Goal: Task Accomplishment & Management: Manage account settings

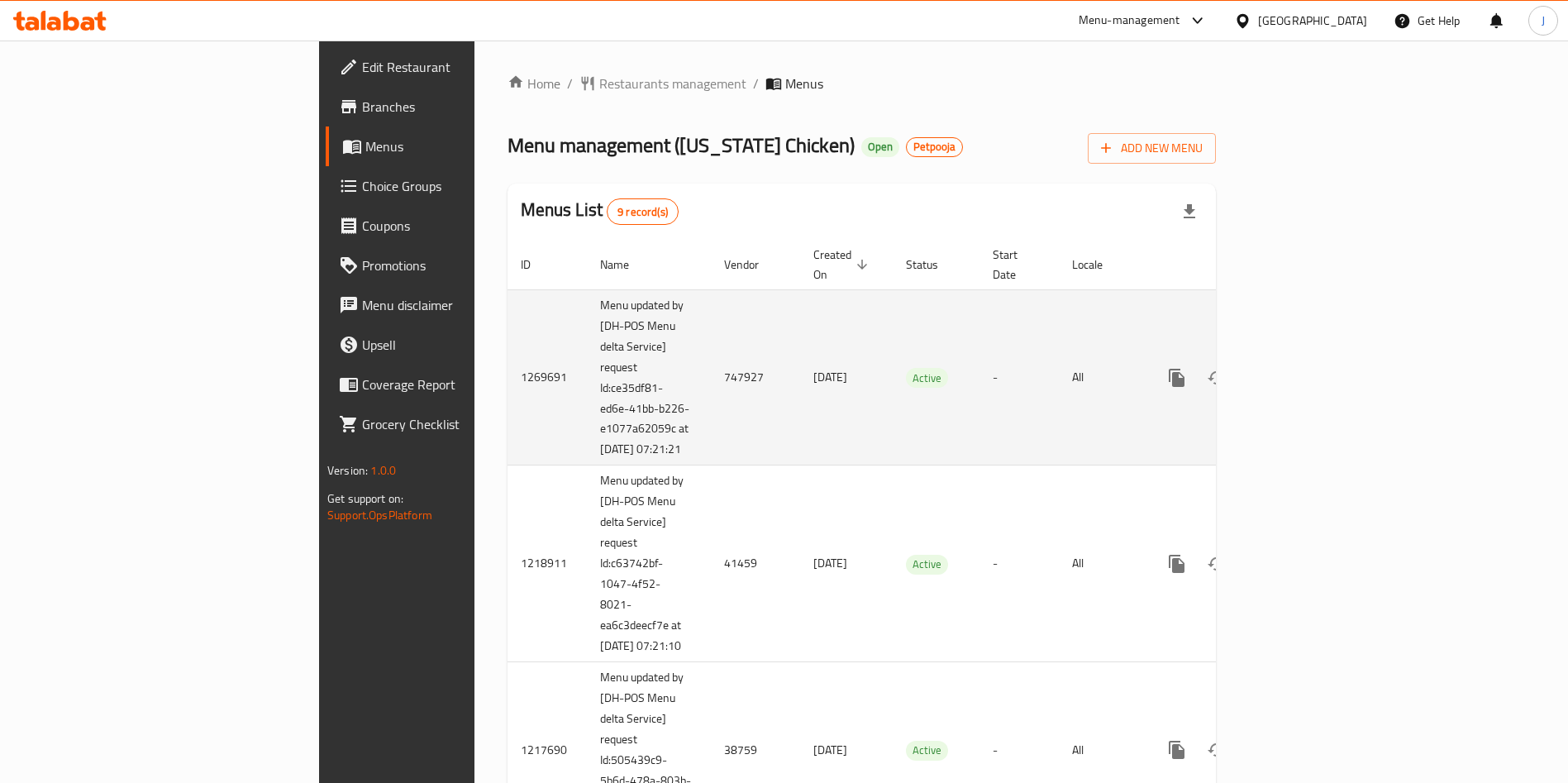
click at [711, 369] on td "747927" at bounding box center [755, 377] width 89 height 176
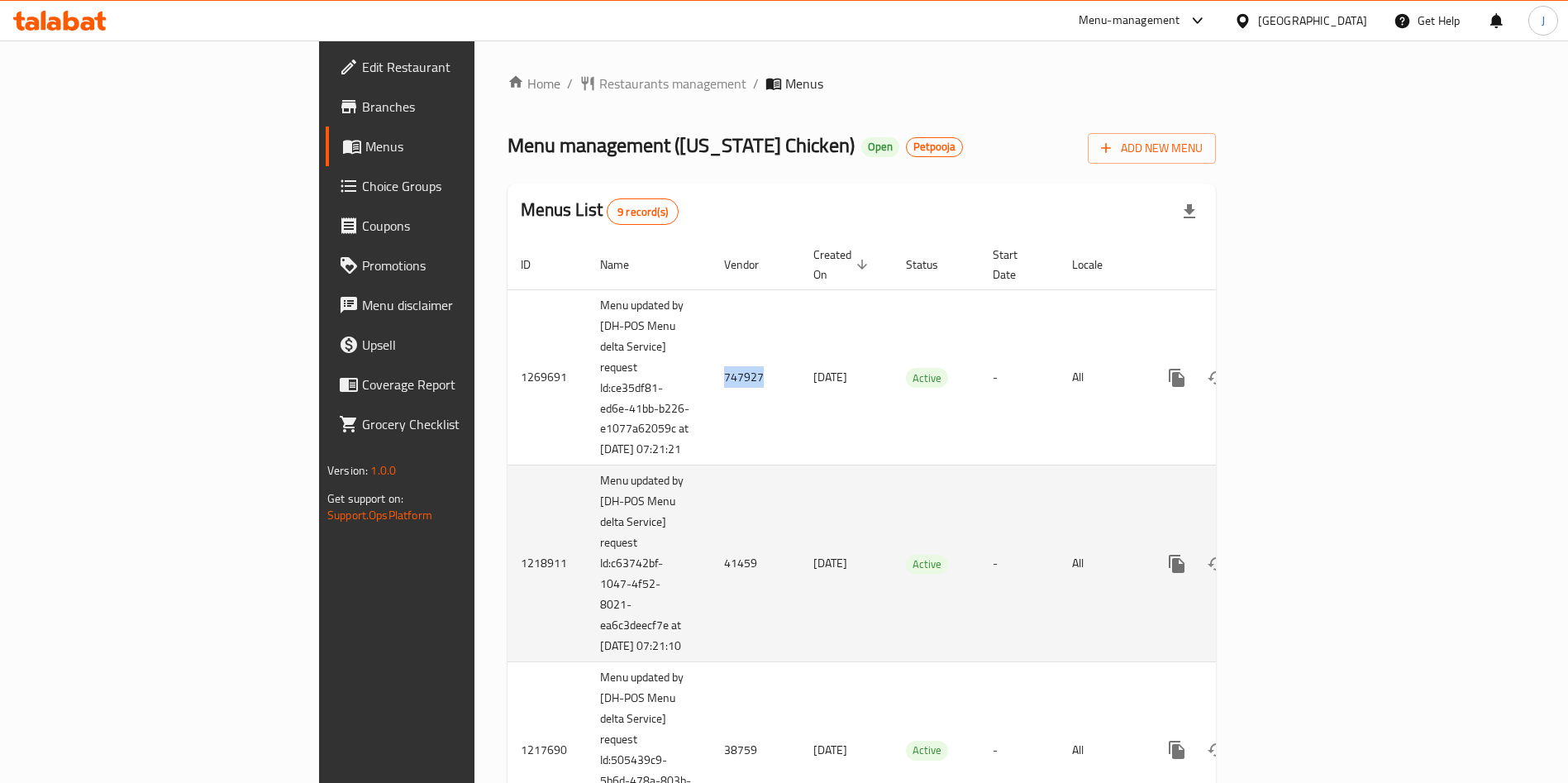
copy td "747927"
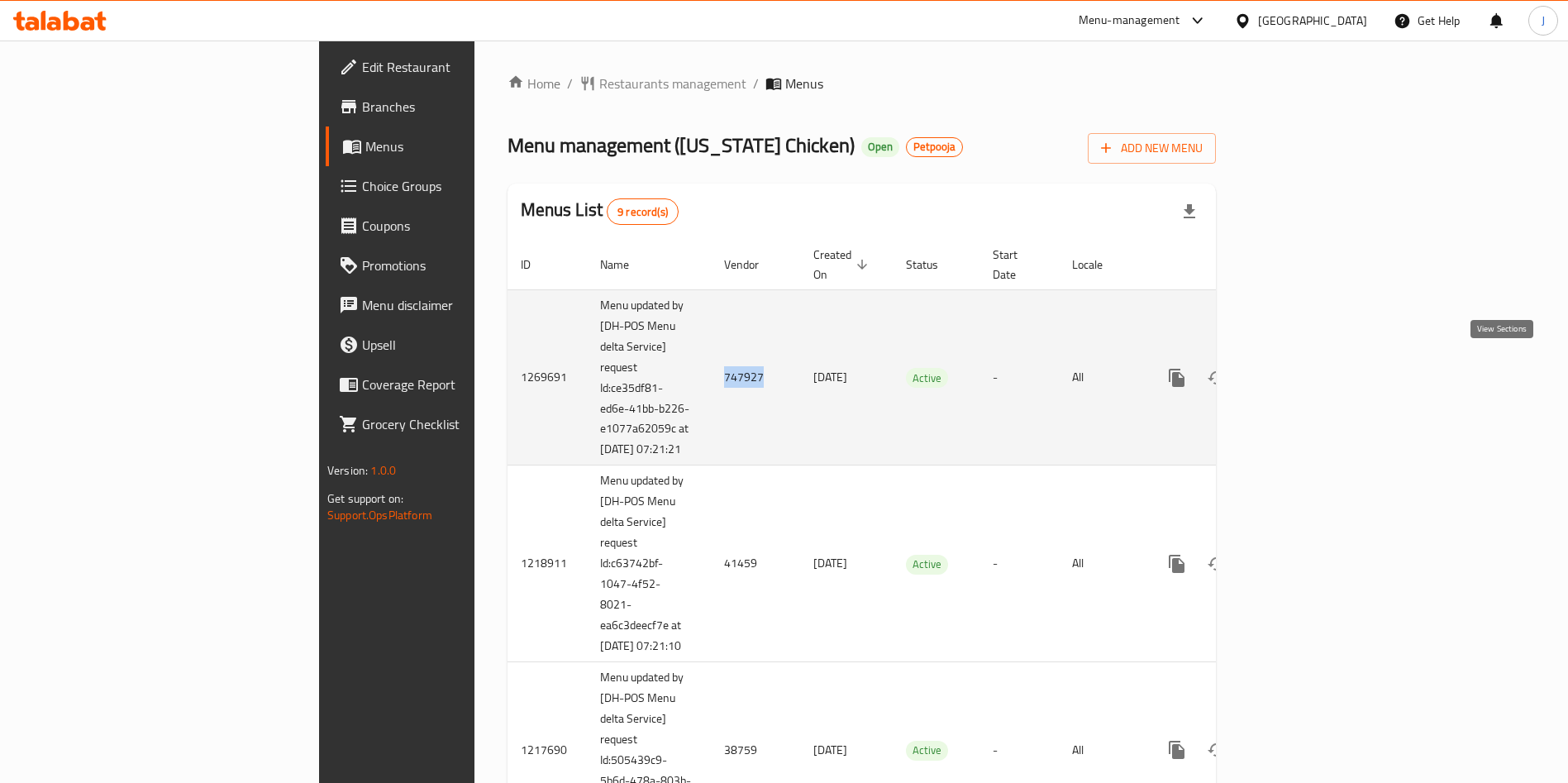
click at [1306, 372] on icon "enhanced table" at bounding box center [1296, 378] width 20 height 20
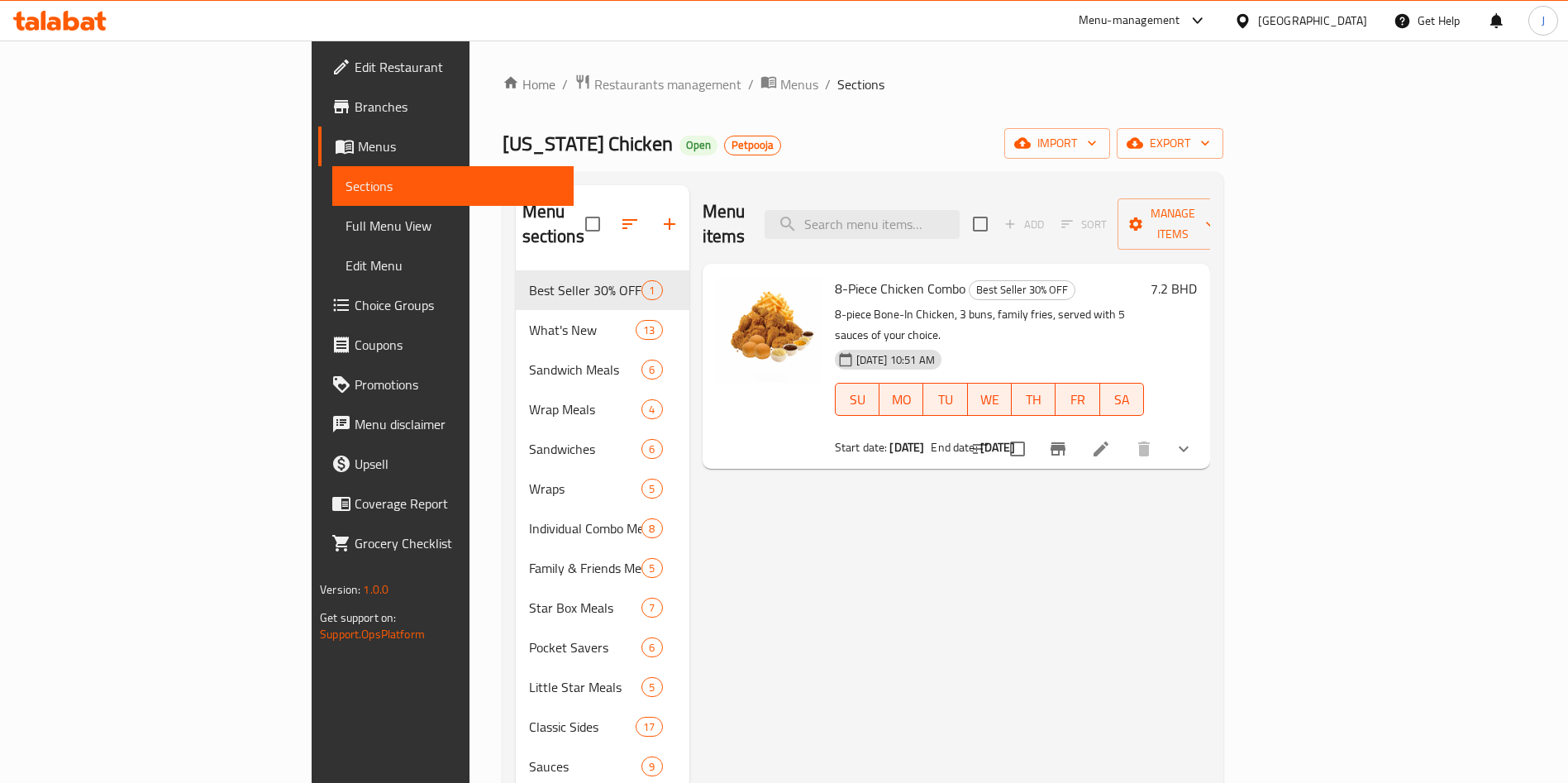
click at [1124, 434] on li at bounding box center [1101, 449] width 46 height 30
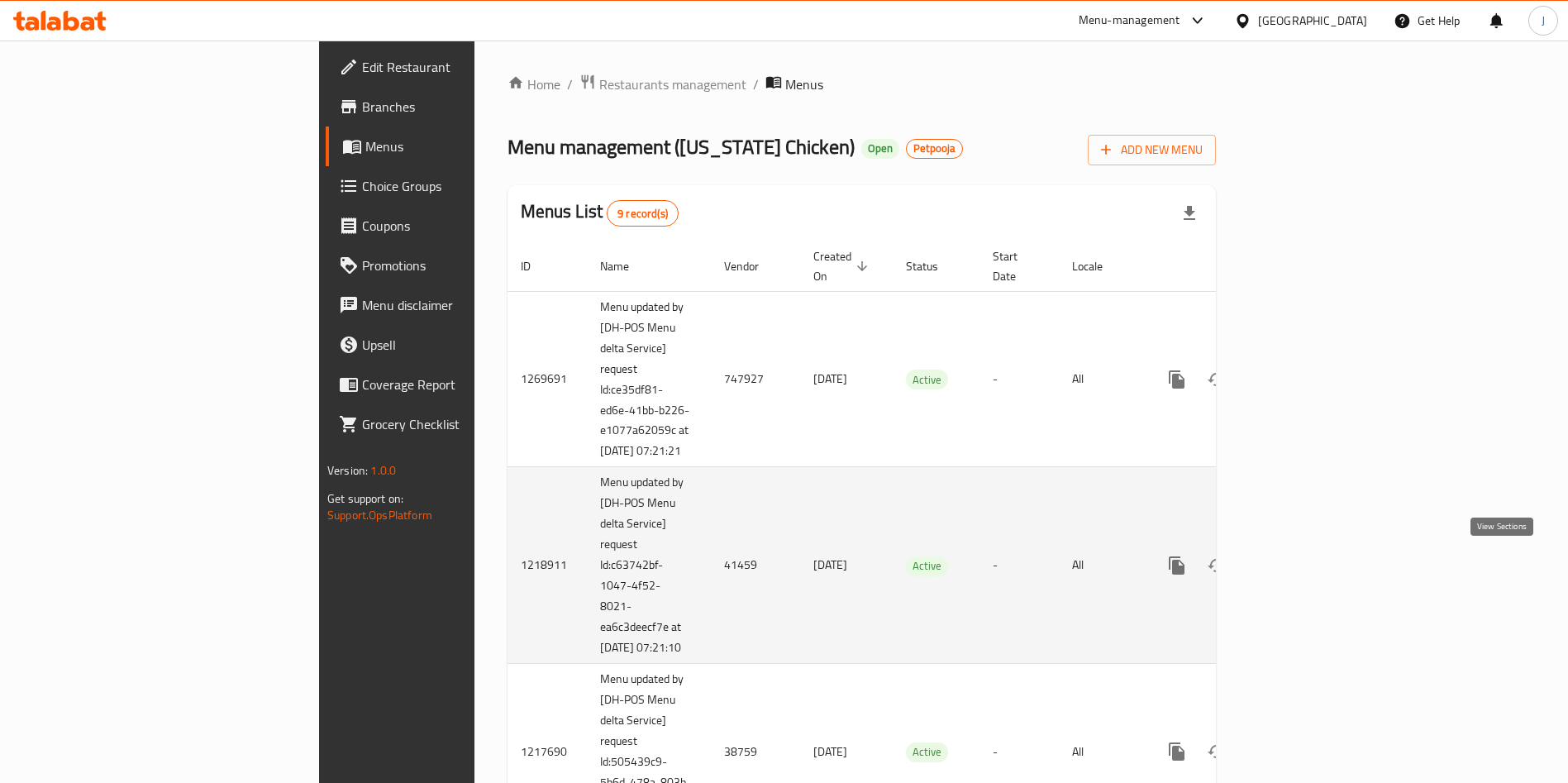
click at [1306, 565] on icon "enhanced table" at bounding box center [1296, 565] width 20 height 20
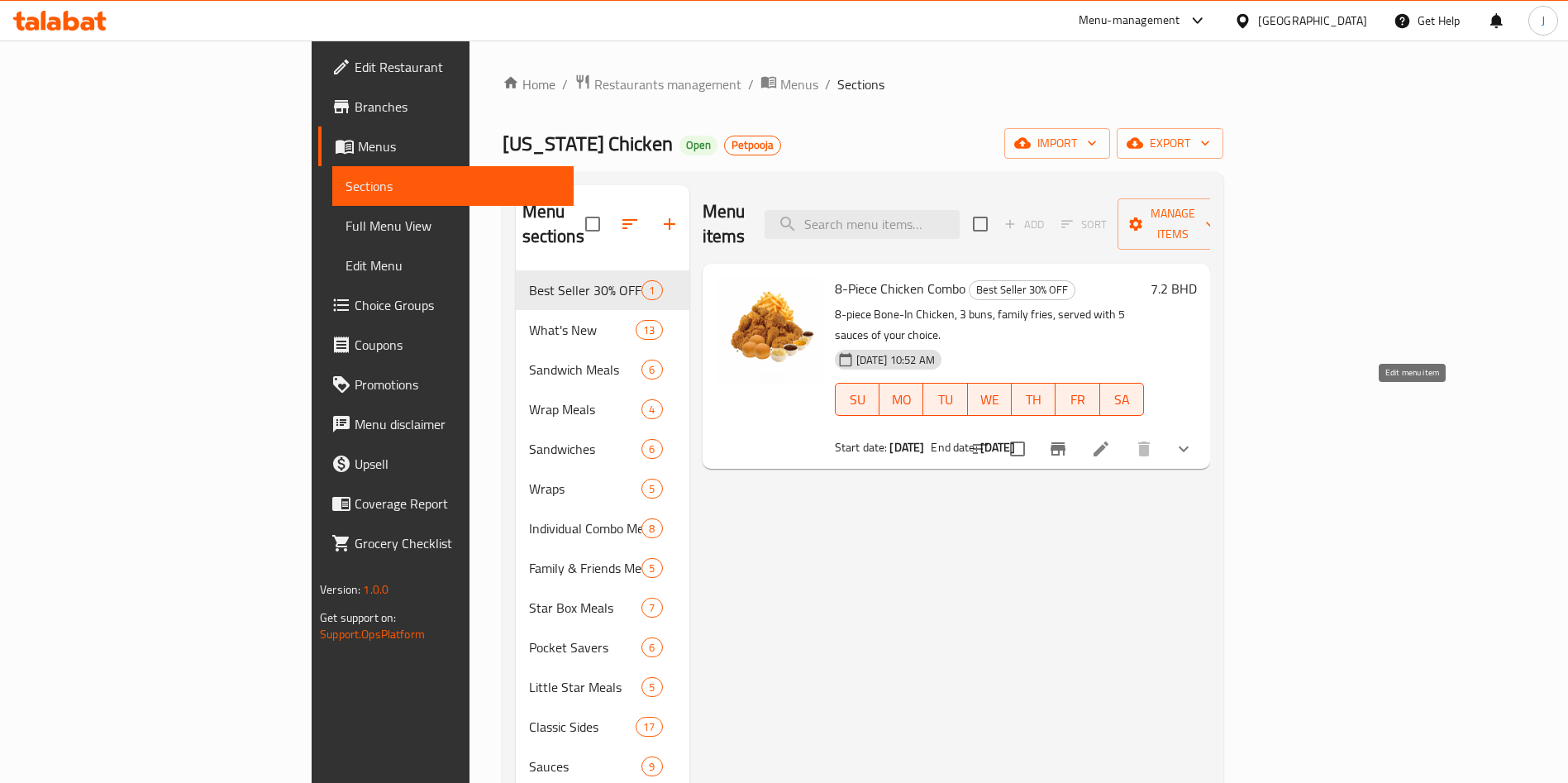
click at [1108, 442] on icon at bounding box center [1101, 449] width 15 height 15
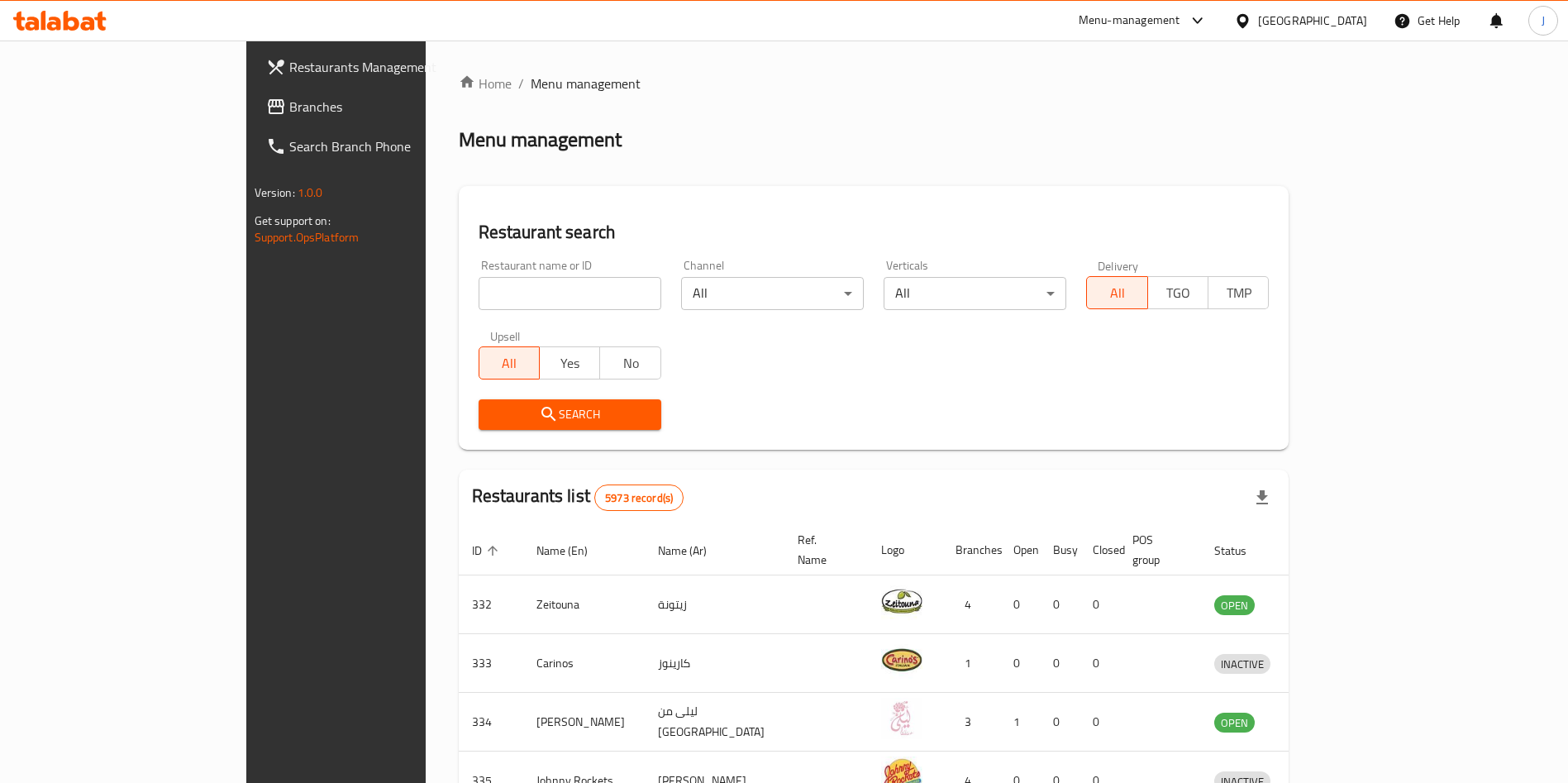
click at [289, 102] on span "Branches" at bounding box center [392, 106] width 206 height 20
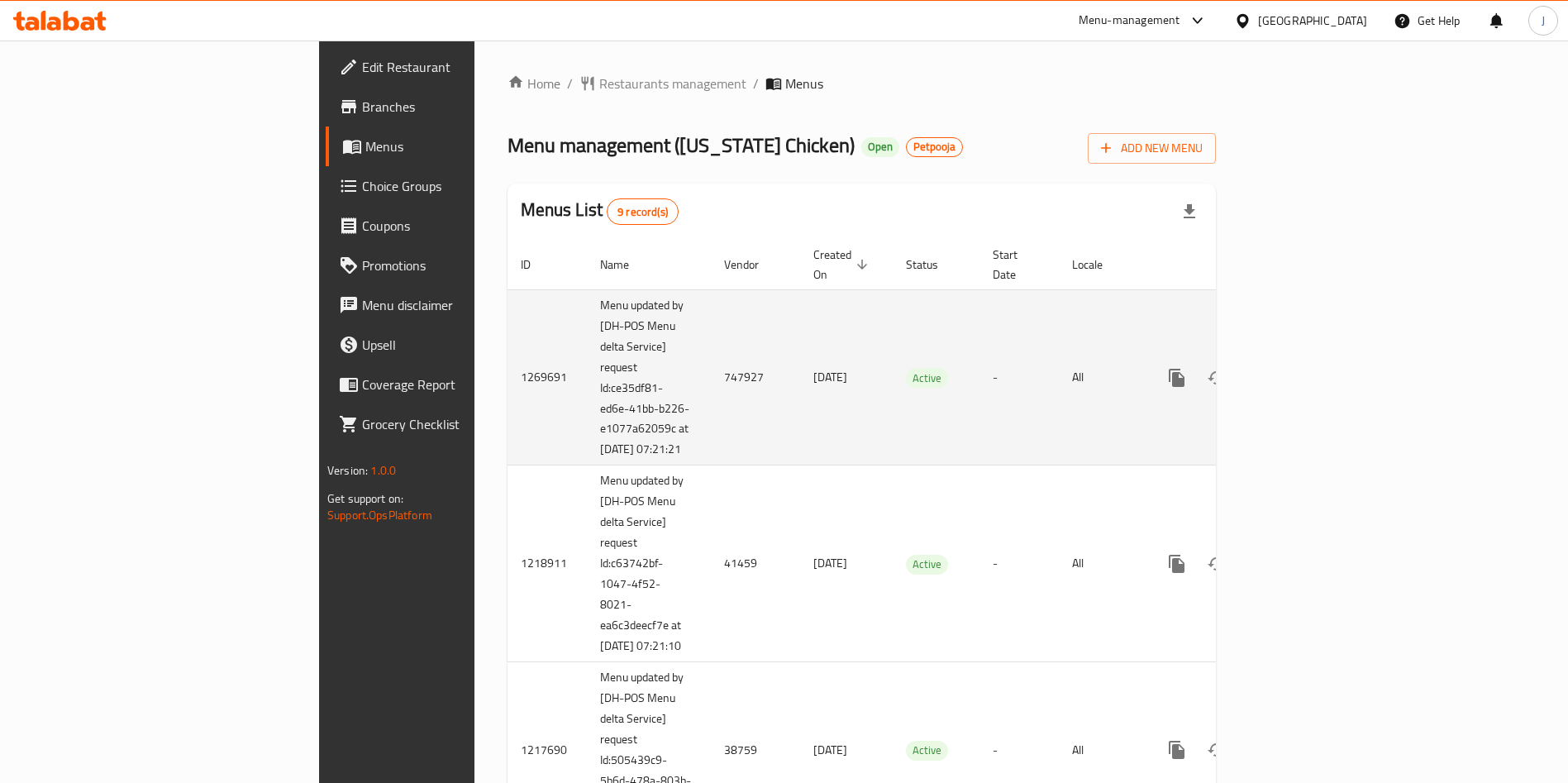
click at [711, 366] on td "747927" at bounding box center [755, 377] width 89 height 176
click at [711, 367] on td "747927" at bounding box center [755, 377] width 89 height 176
copy td "747927"
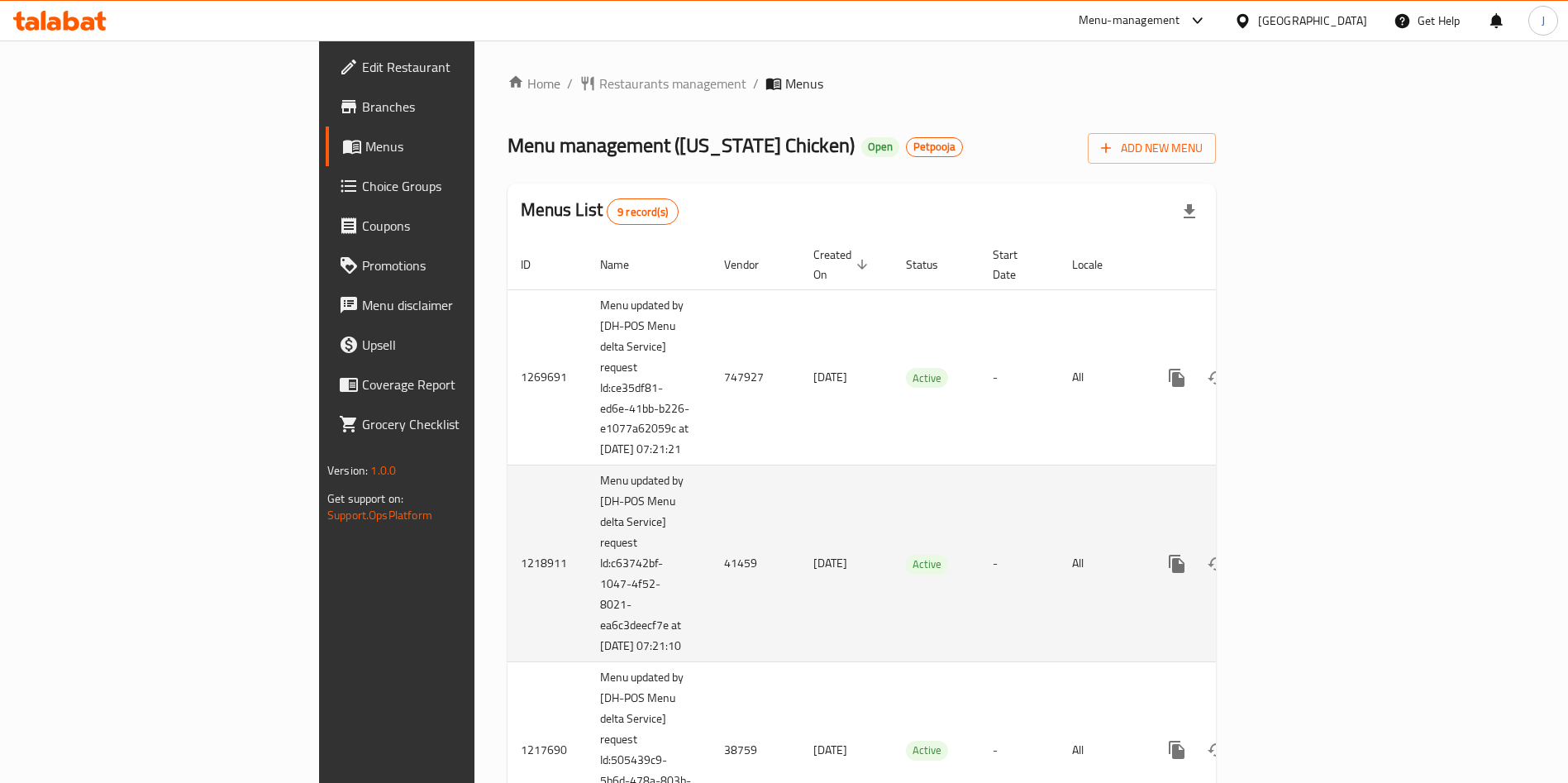
click at [711, 567] on td "41459" at bounding box center [755, 563] width 89 height 197
copy td "41459"
click at [1306, 569] on icon "enhanced table" at bounding box center [1296, 563] width 20 height 20
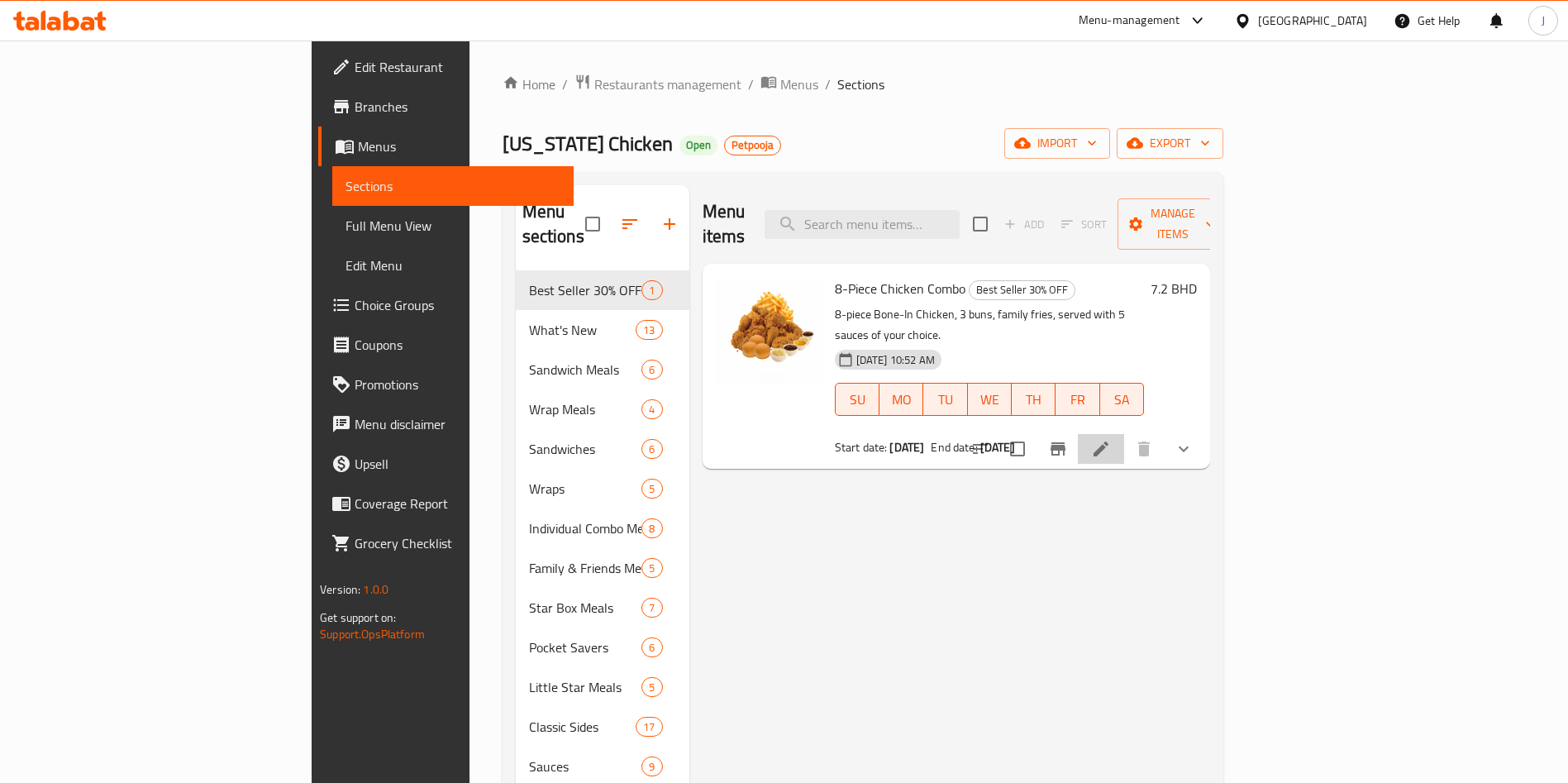
click at [1124, 434] on li at bounding box center [1101, 449] width 46 height 30
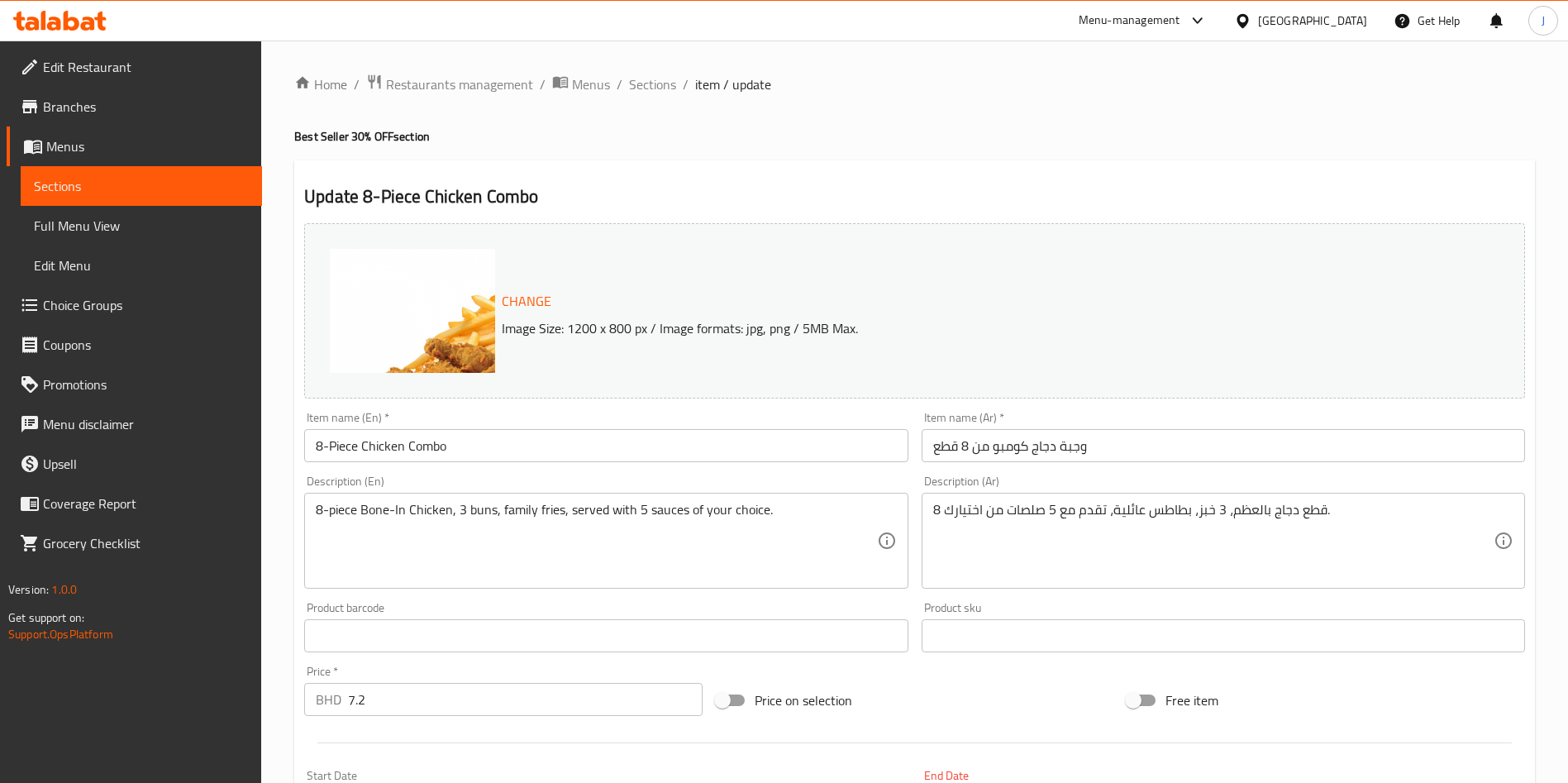
click at [105, 146] on span "Menus" at bounding box center [147, 146] width 202 height 20
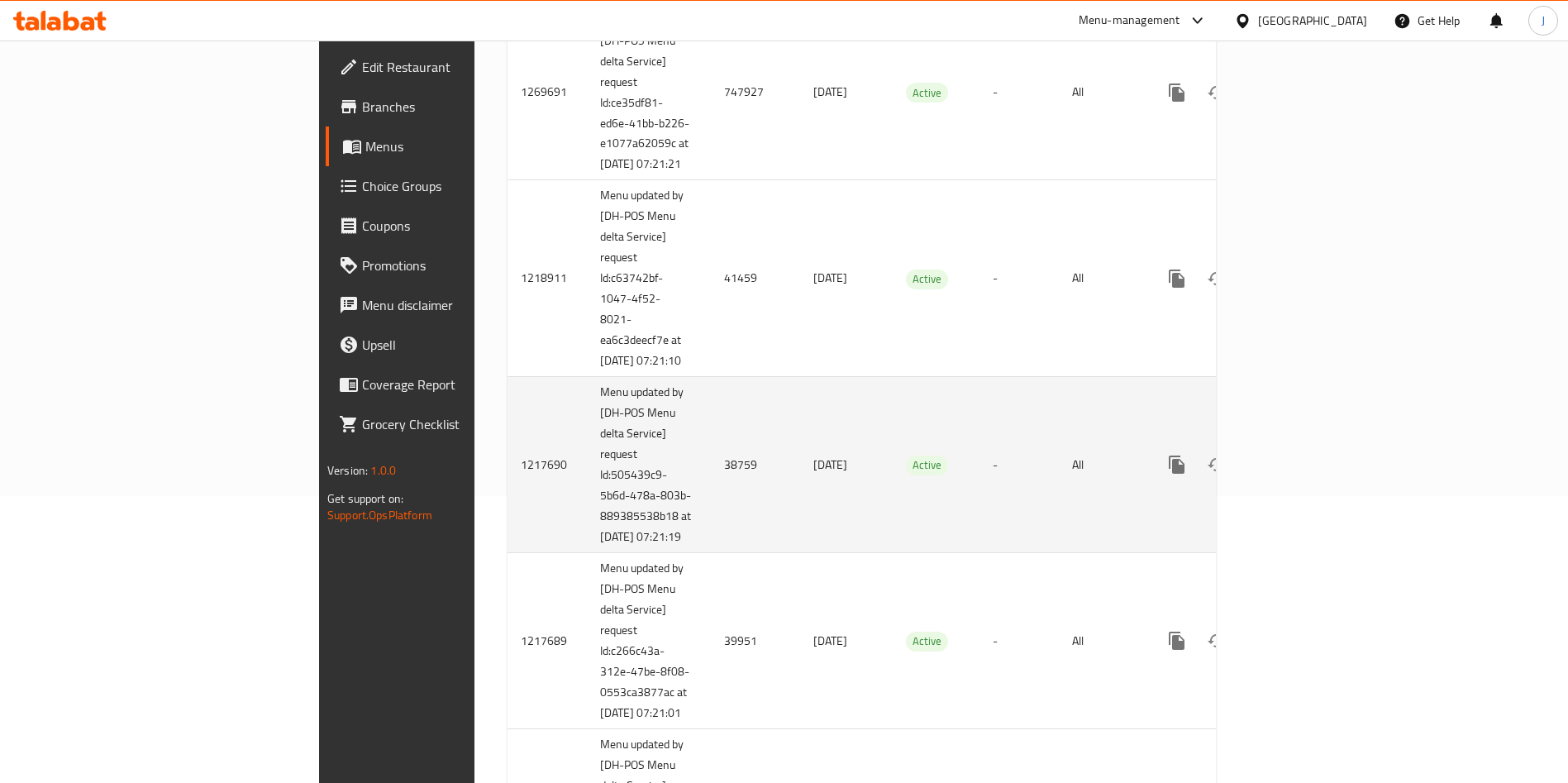
scroll to position [287, 0]
click at [711, 491] on td "38759" at bounding box center [755, 464] width 89 height 176
copy td "38759"
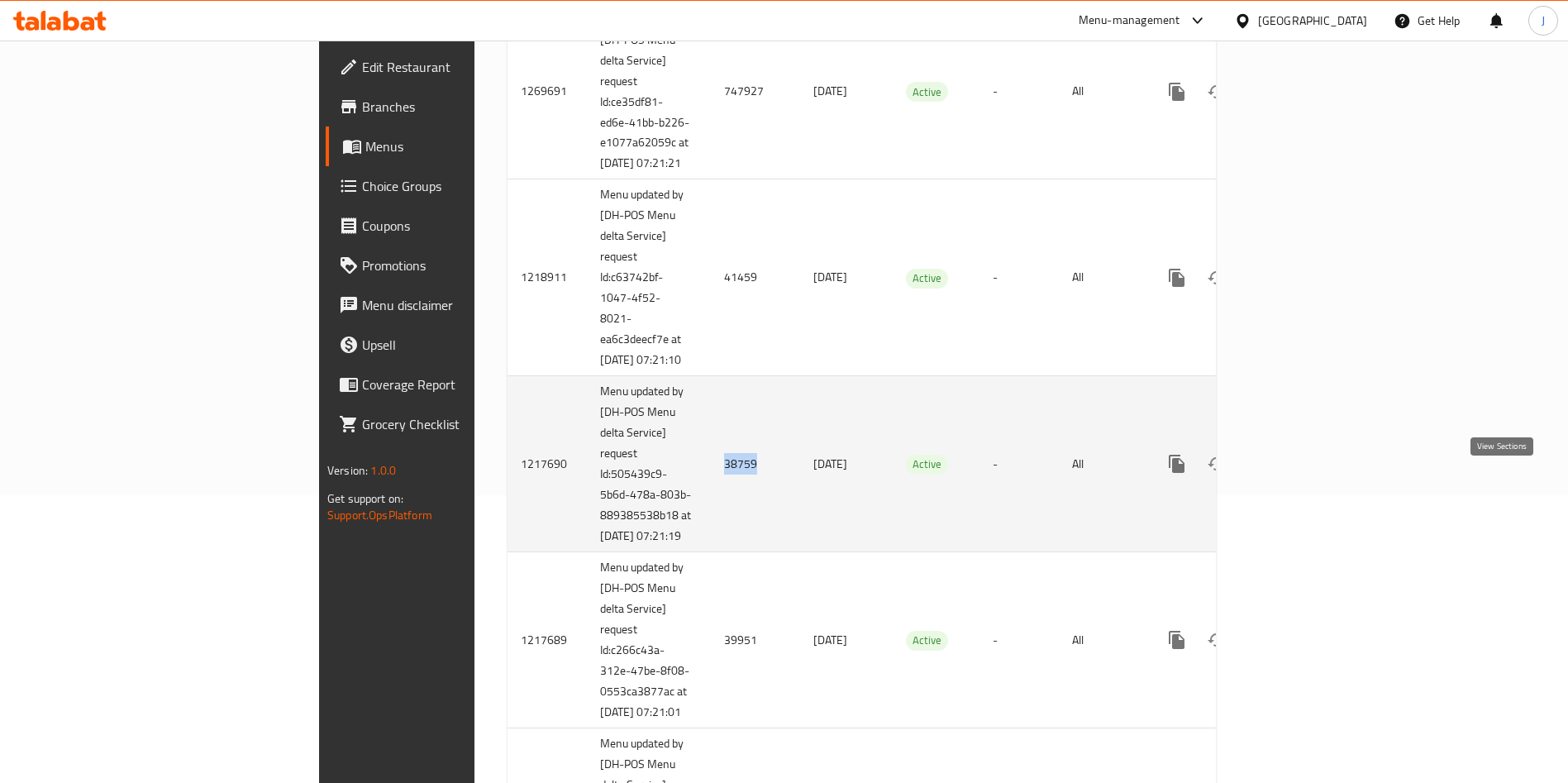
click at [1303, 471] on icon "enhanced table" at bounding box center [1297, 465] width 15 height 15
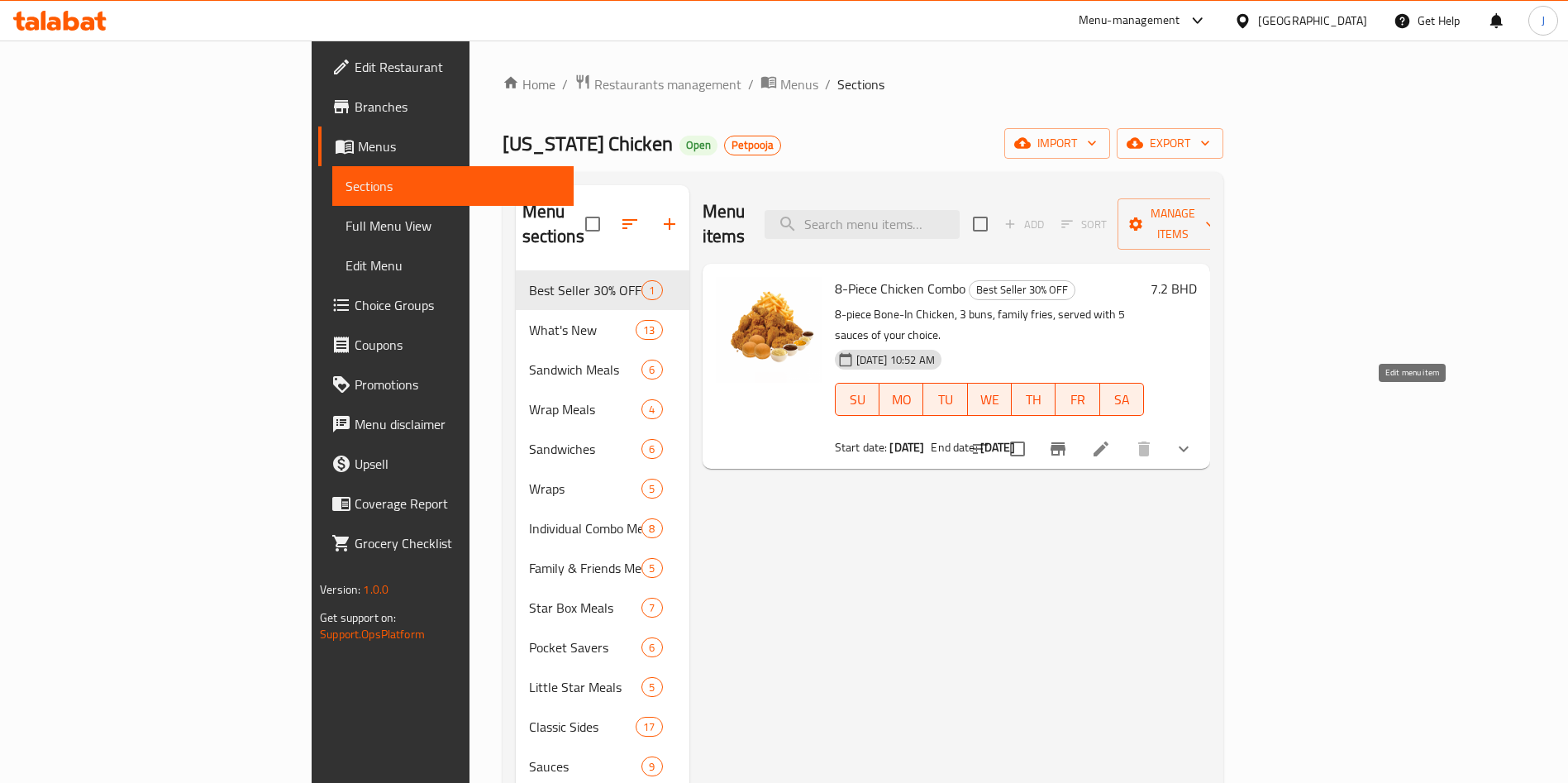
click at [1111, 439] on icon at bounding box center [1101, 449] width 20 height 20
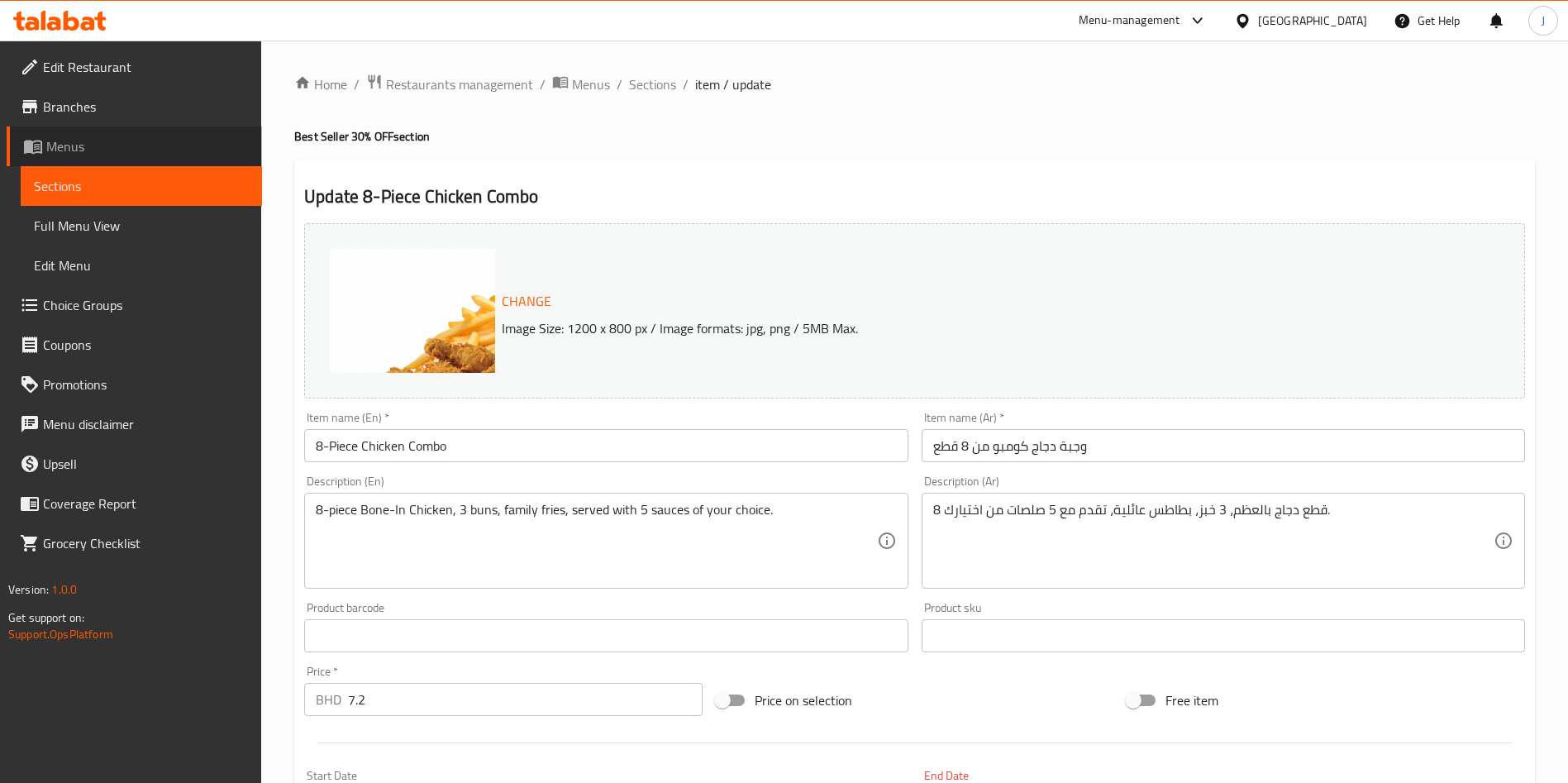
click at [153, 141] on span "Menus" at bounding box center [147, 146] width 202 height 20
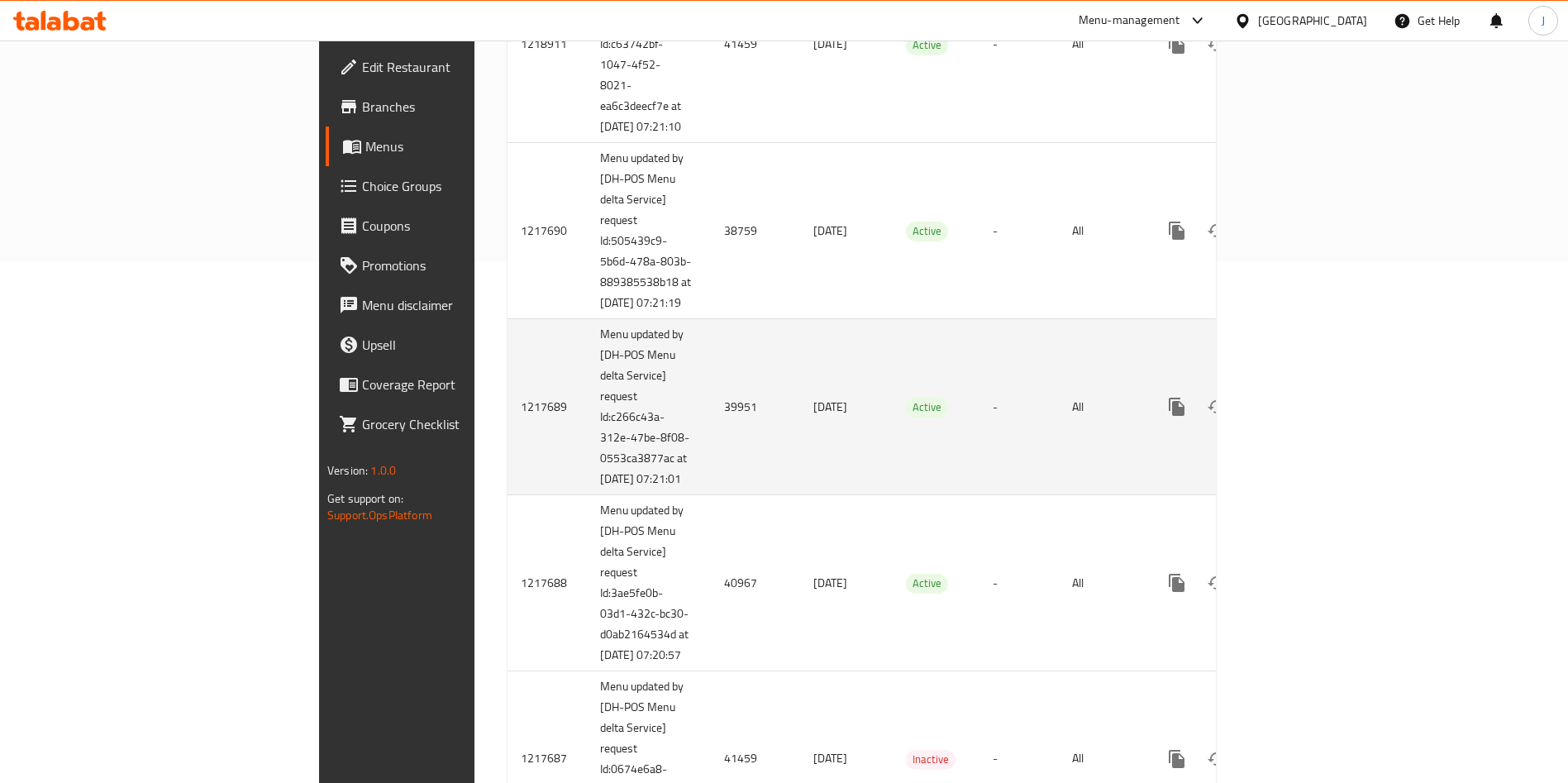
scroll to position [523, 0]
click at [711, 454] on td "39951" at bounding box center [755, 405] width 89 height 176
copy td "39951"
click at [1306, 416] on icon "enhanced table" at bounding box center [1296, 405] width 20 height 20
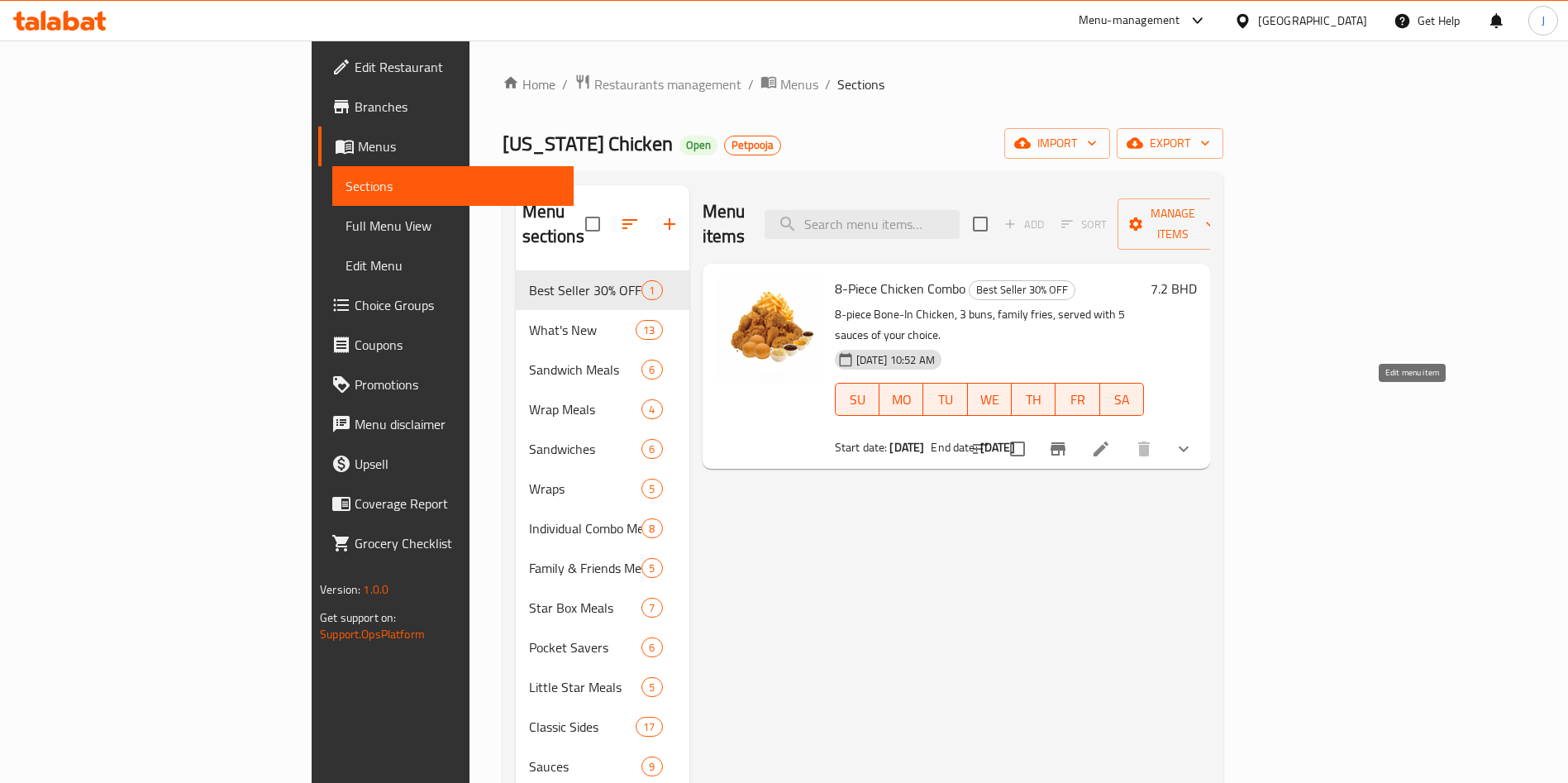
click at [1111, 439] on icon at bounding box center [1101, 449] width 20 height 20
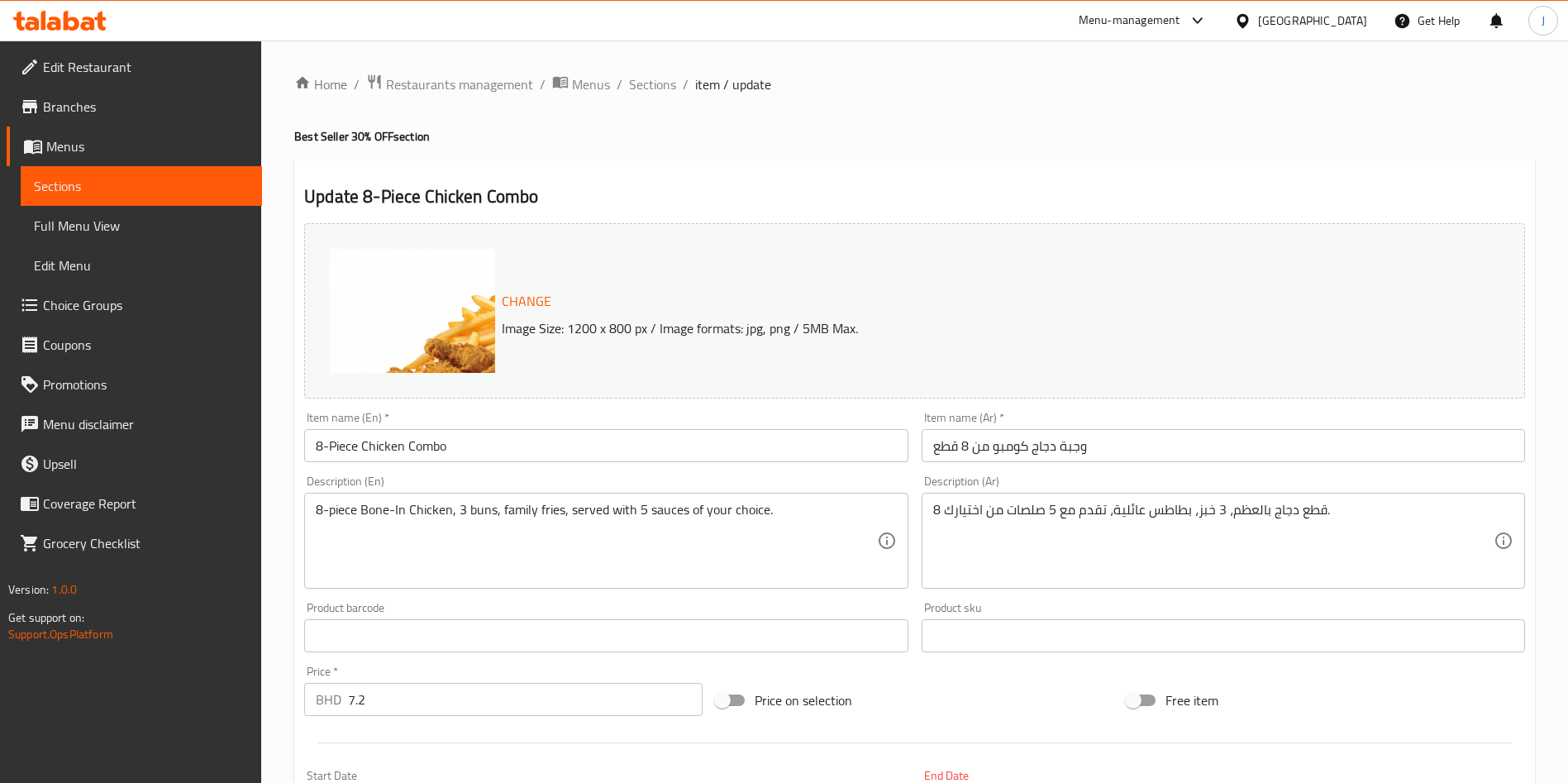
click at [79, 143] on span "Menus" at bounding box center [147, 146] width 202 height 20
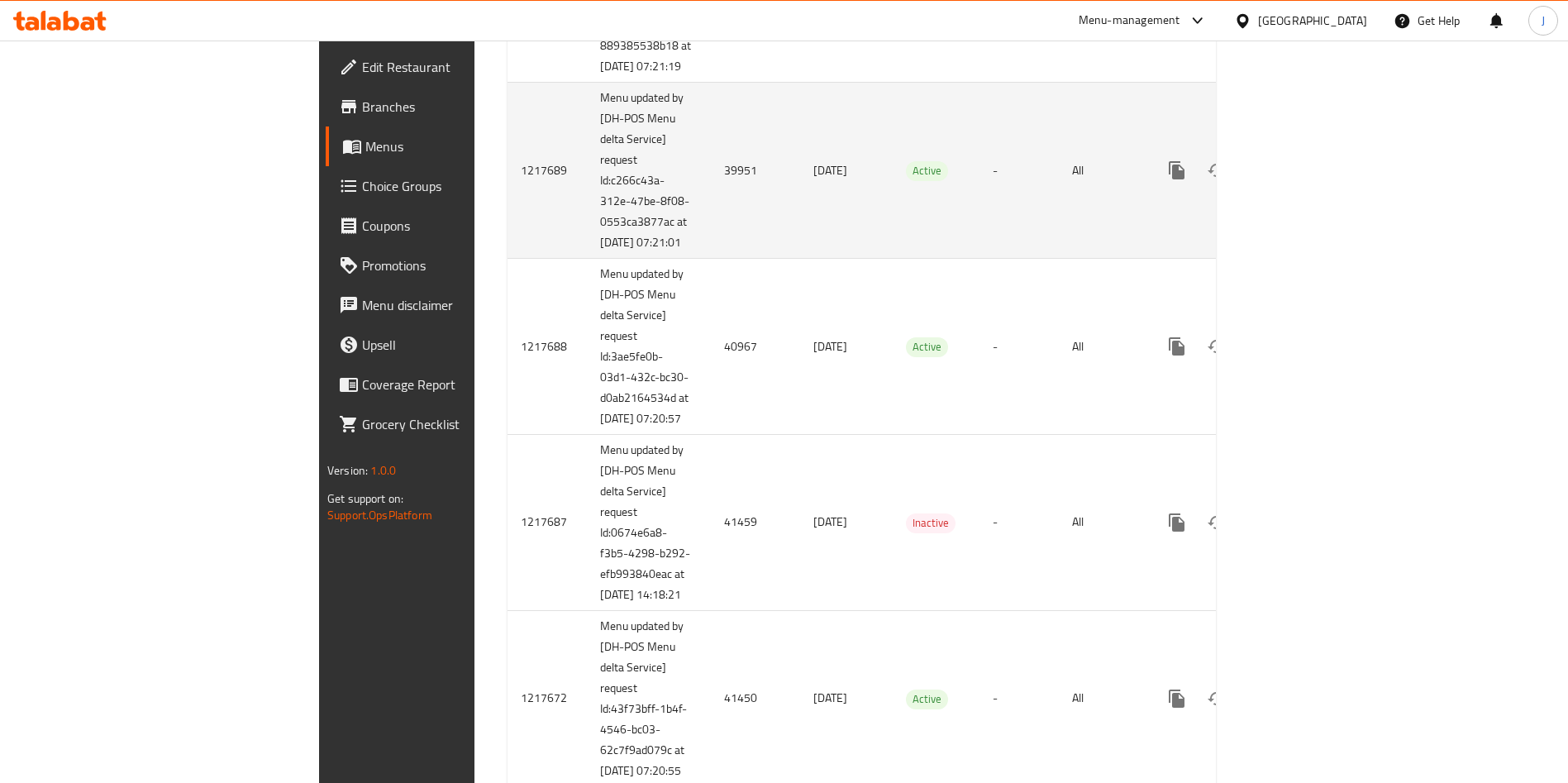
scroll to position [769, 0]
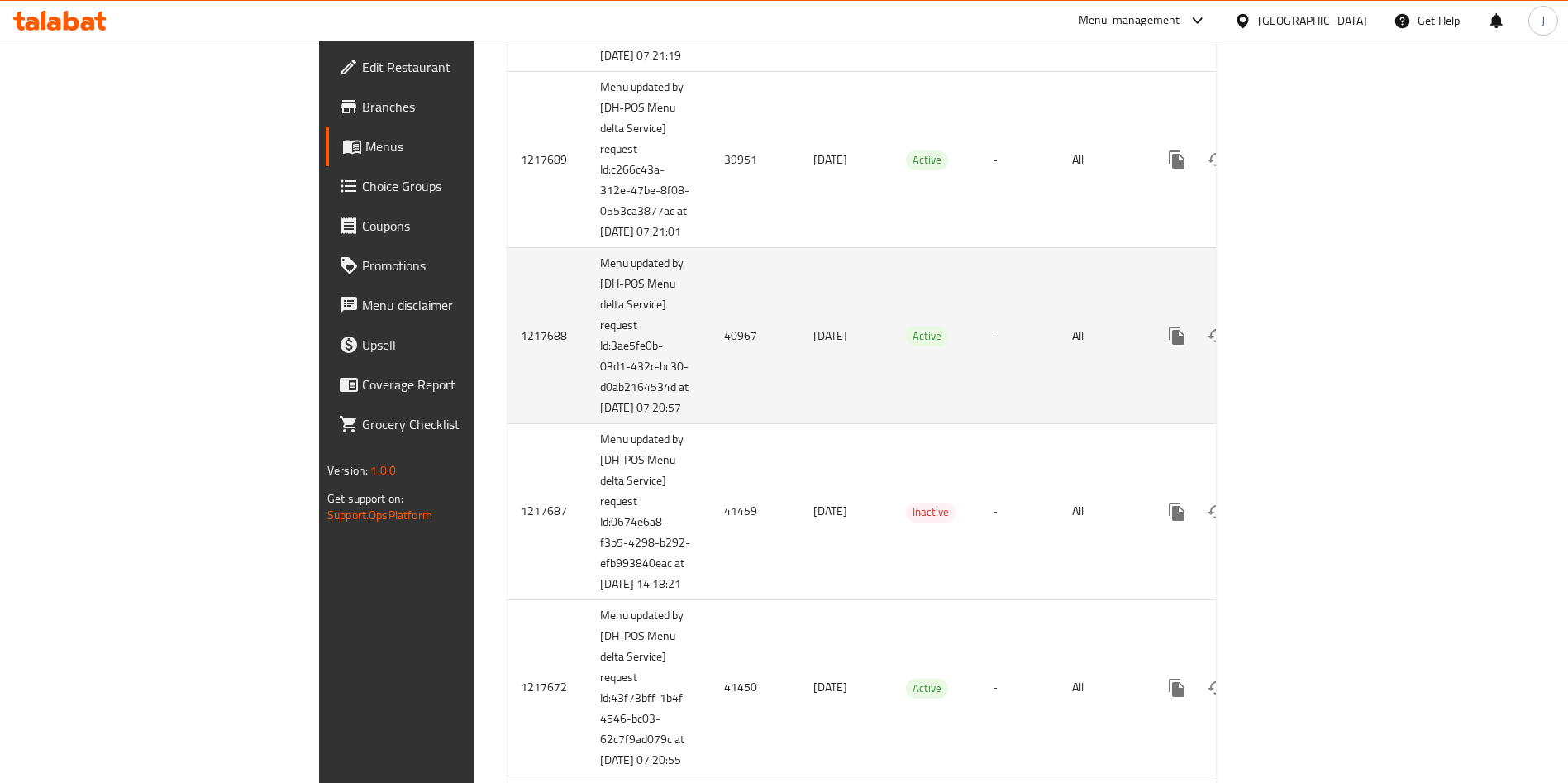
click at [711, 406] on td "40967" at bounding box center [755, 335] width 89 height 176
copy td "40967"
click at [1317, 355] on link "enhanced table" at bounding box center [1296, 335] width 40 height 40
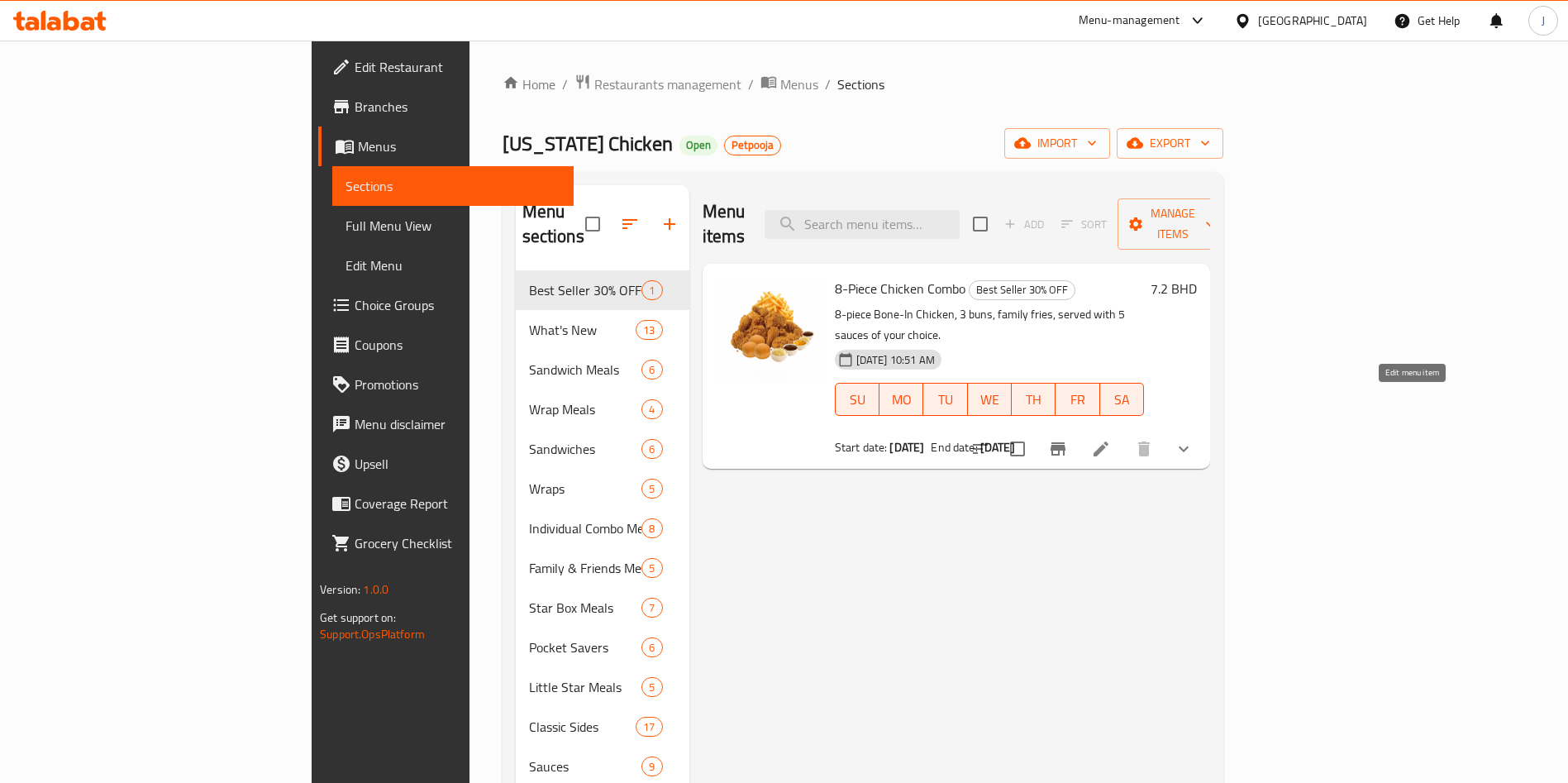
click at [1108, 442] on icon at bounding box center [1101, 449] width 15 height 15
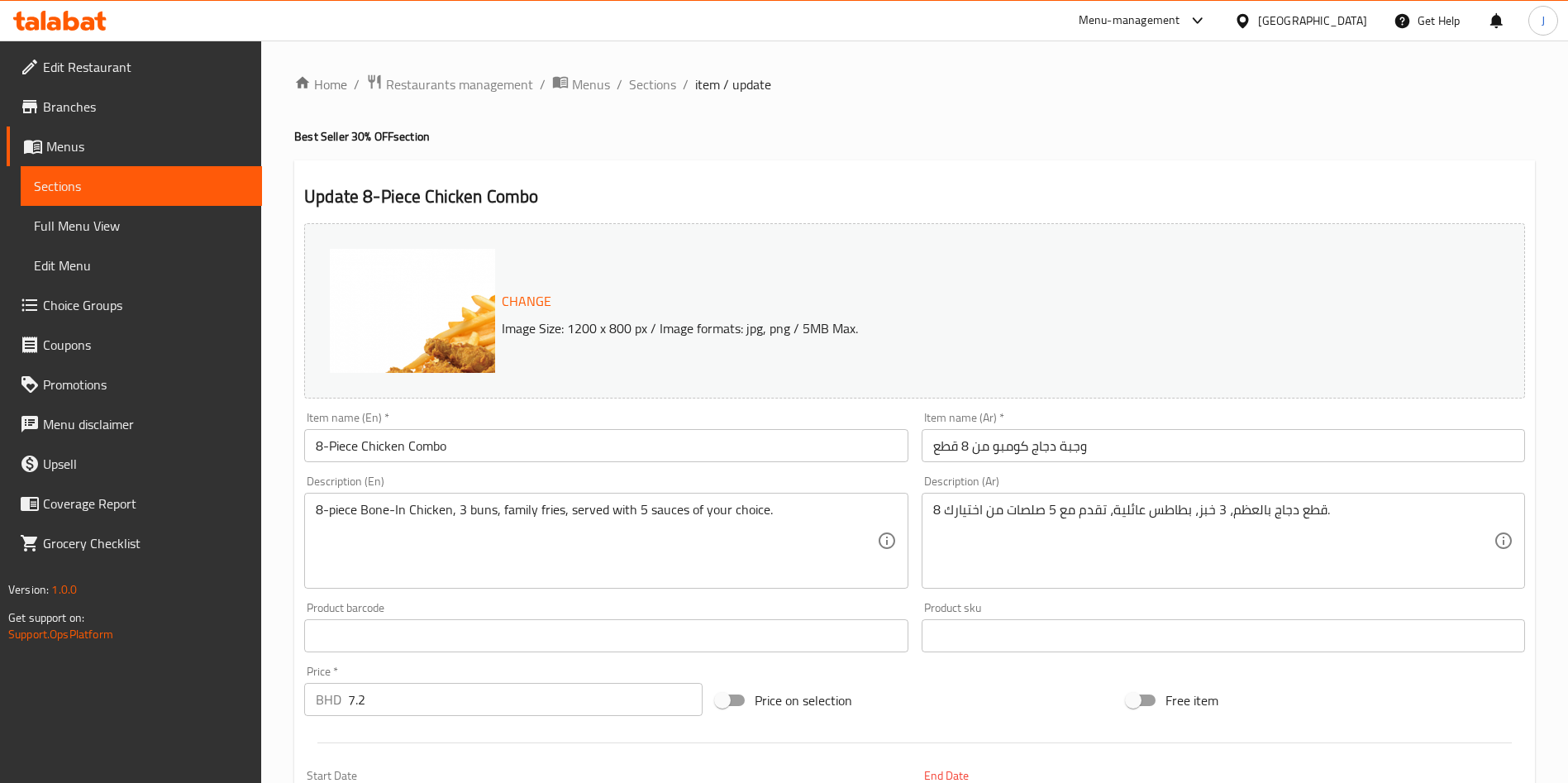
click at [99, 152] on span "Menus" at bounding box center [147, 146] width 202 height 20
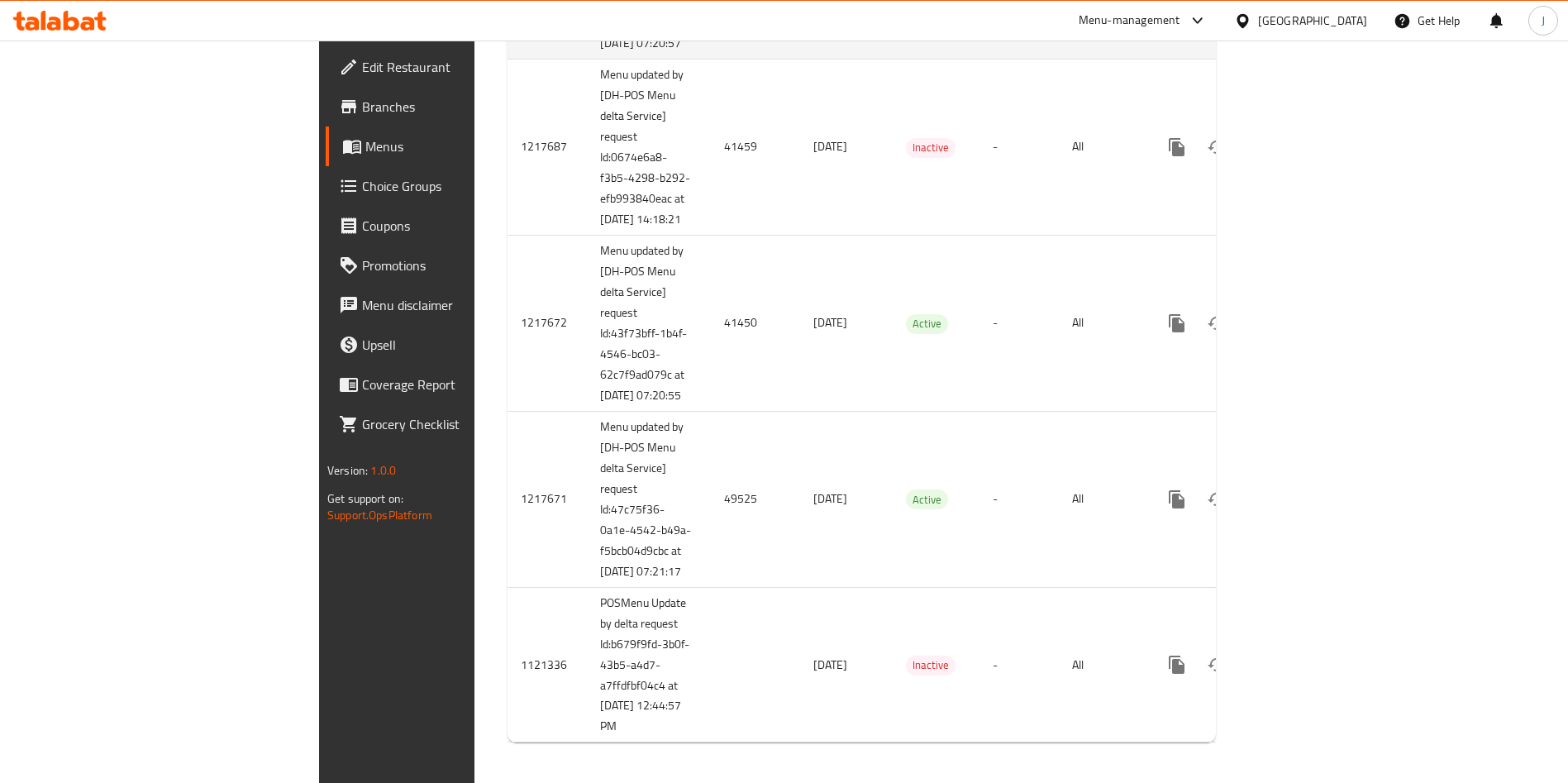
scroll to position [1135, 0]
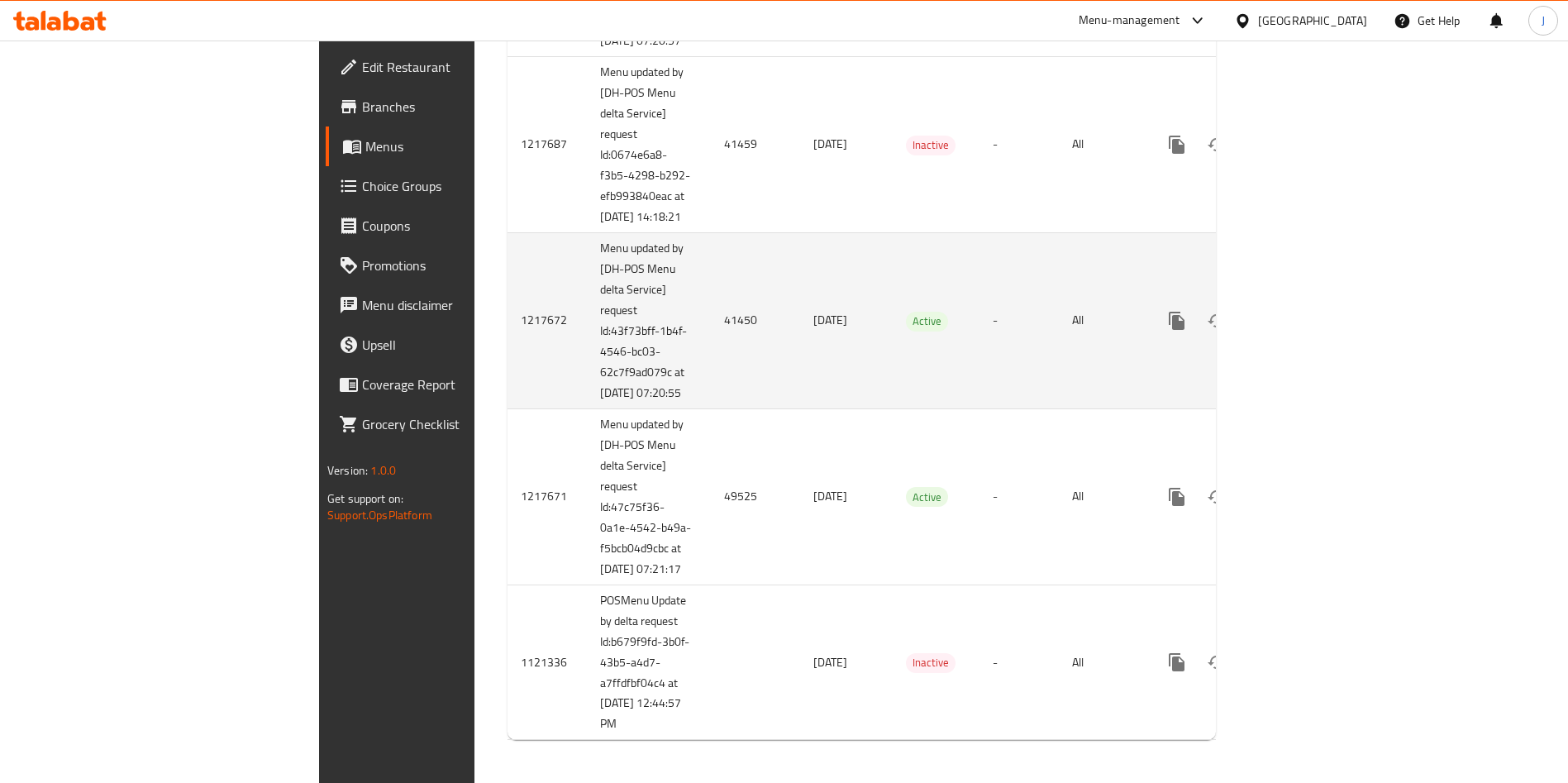
click at [711, 409] on td "41450" at bounding box center [755, 320] width 89 height 176
copy td "41450"
click at [1317, 341] on link "enhanced table" at bounding box center [1296, 321] width 40 height 40
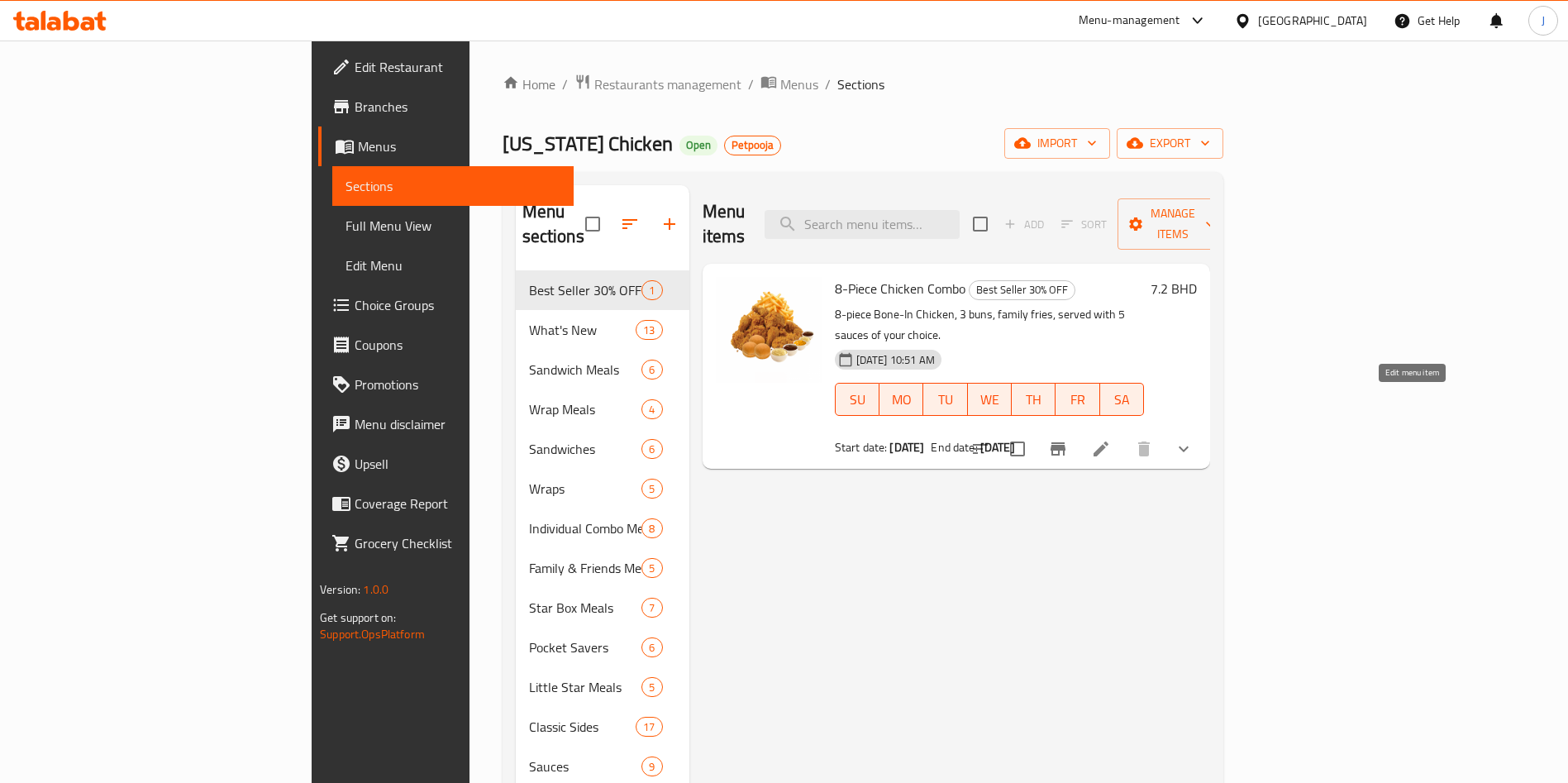
click at [1111, 439] on icon at bounding box center [1101, 449] width 20 height 20
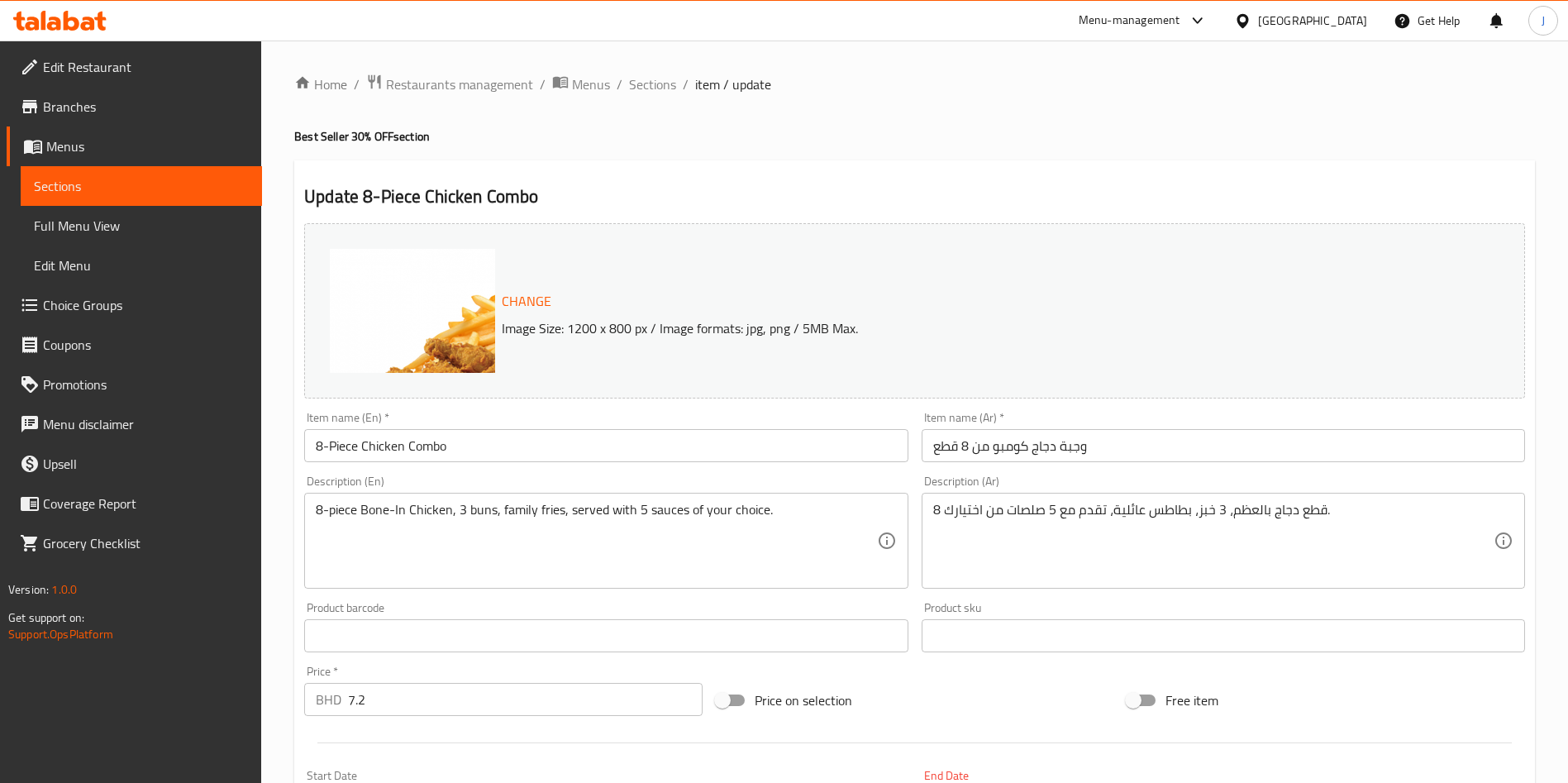
click at [102, 142] on span "Menus" at bounding box center [147, 146] width 202 height 20
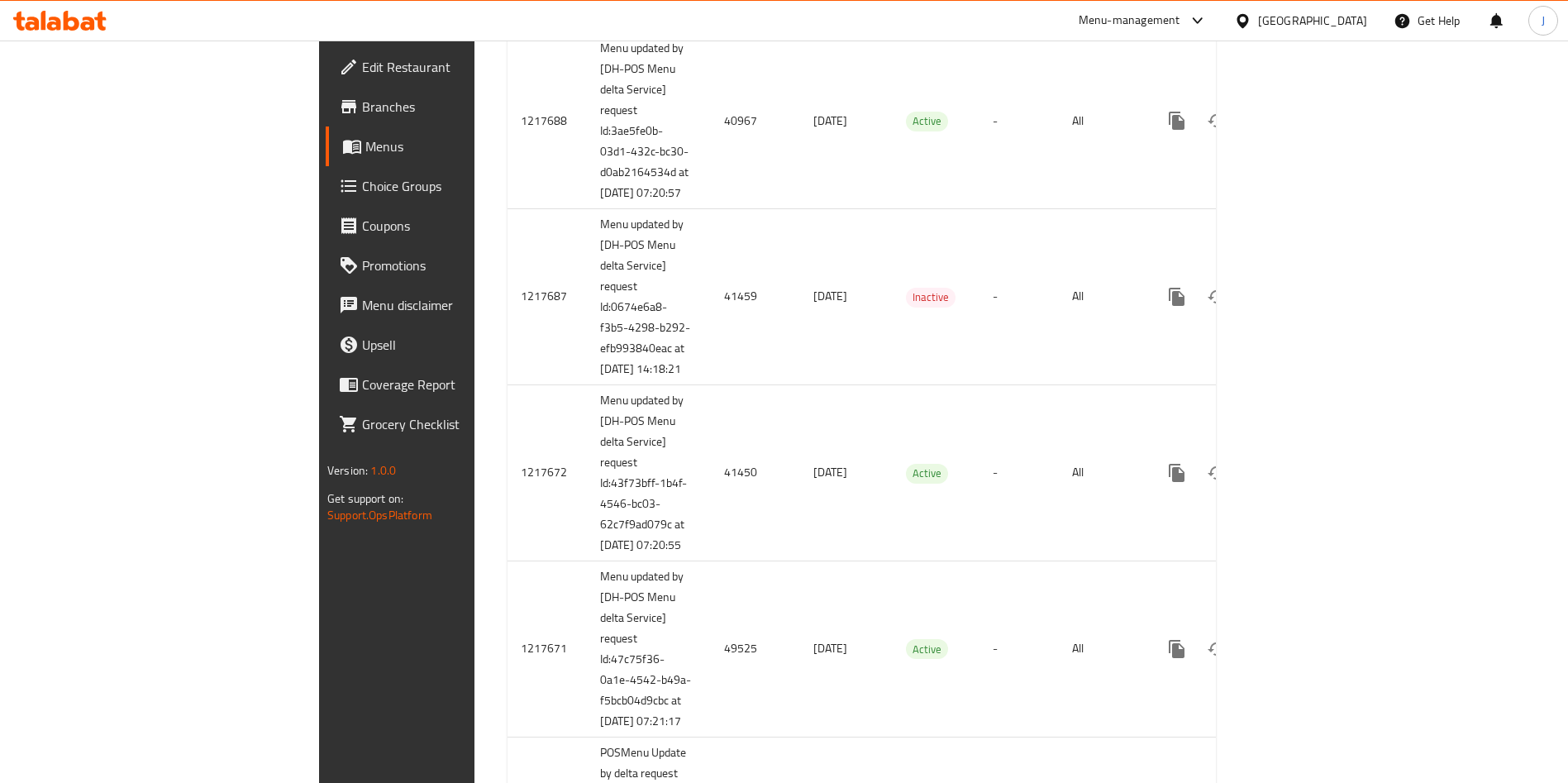
scroll to position [175, 0]
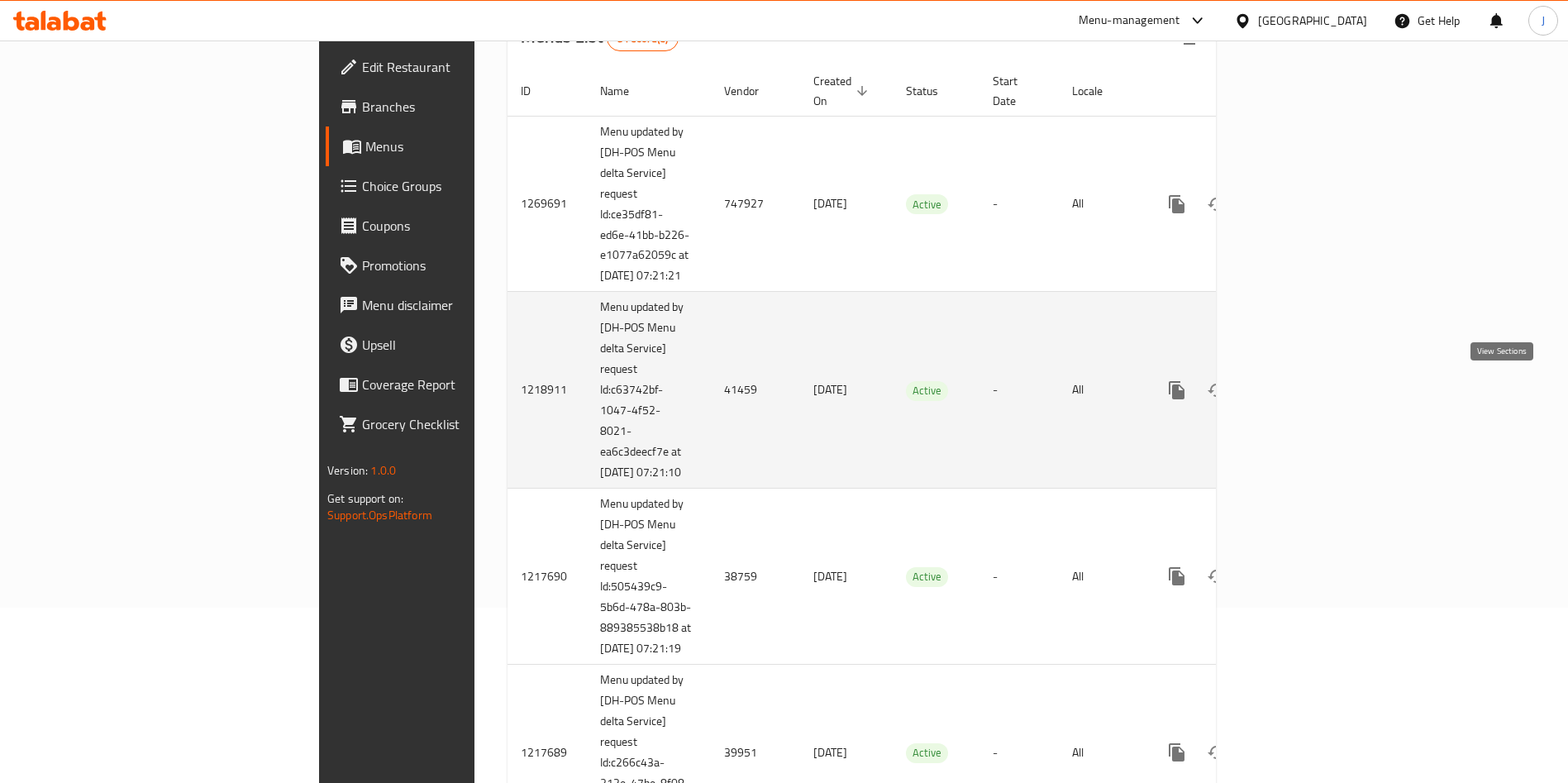
click at [1306, 396] on icon "enhanced table" at bounding box center [1296, 390] width 20 height 20
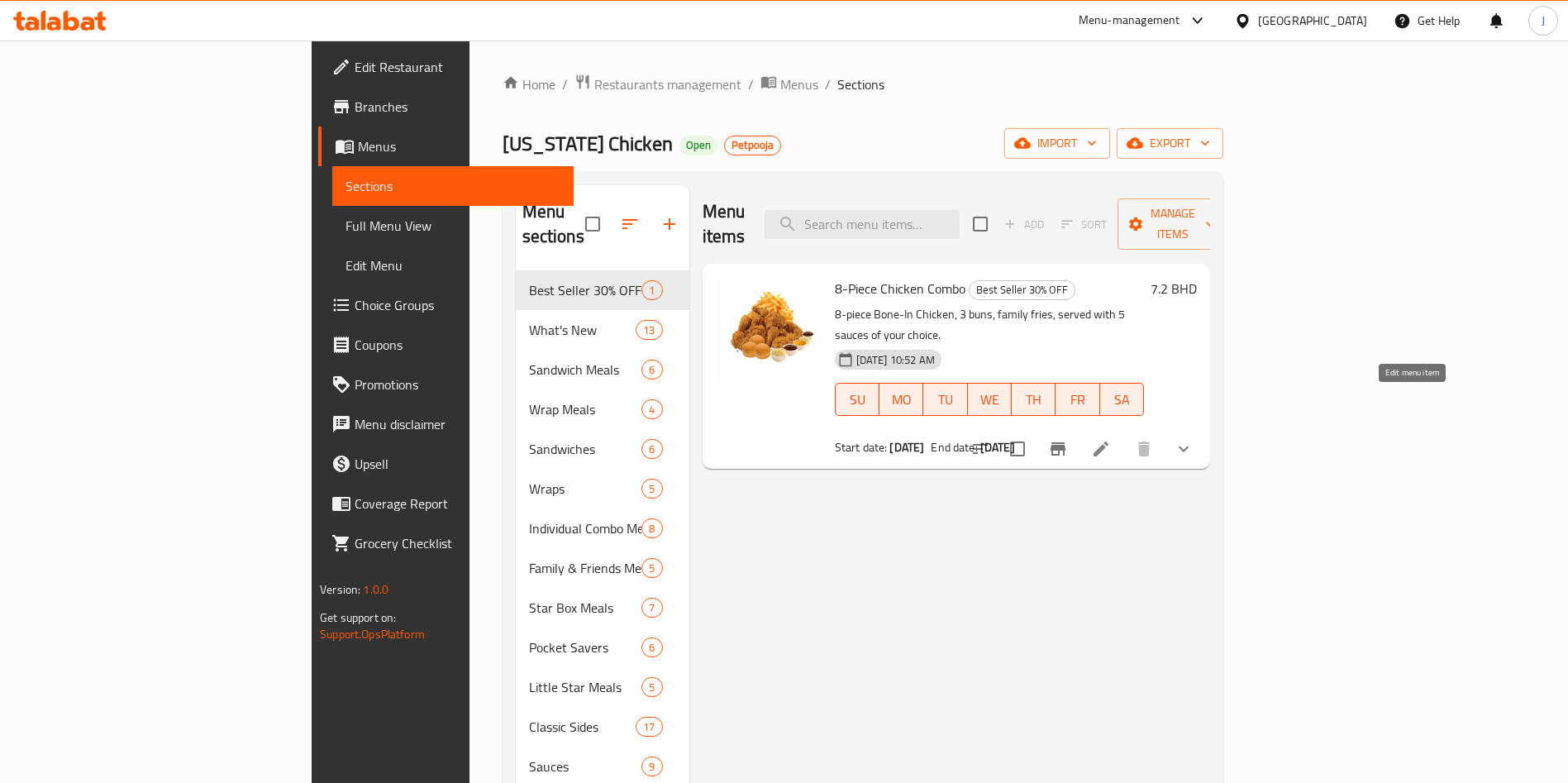
click at [1108, 442] on icon at bounding box center [1101, 449] width 15 height 15
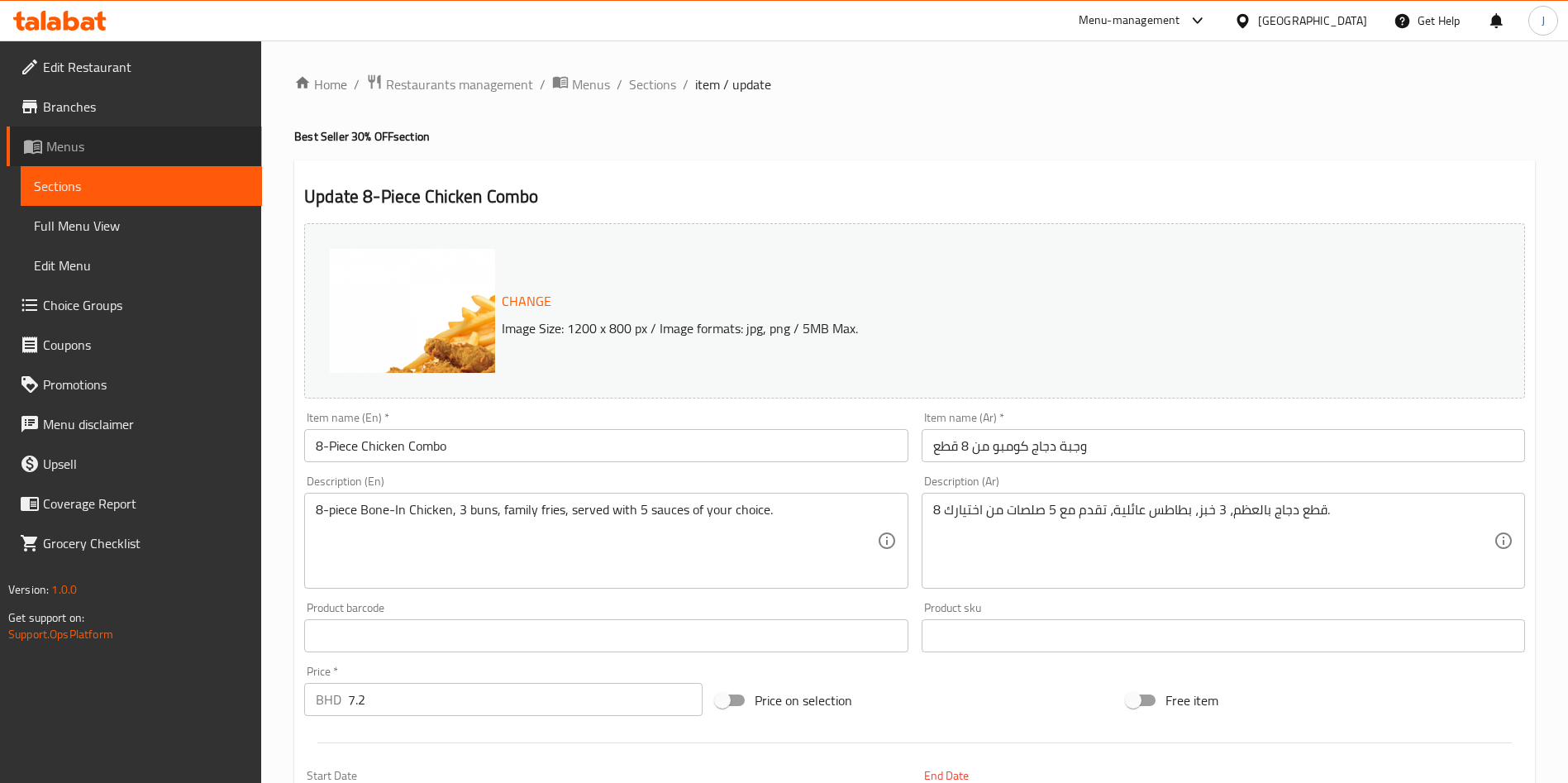
click at [95, 139] on span "Menus" at bounding box center [147, 146] width 202 height 20
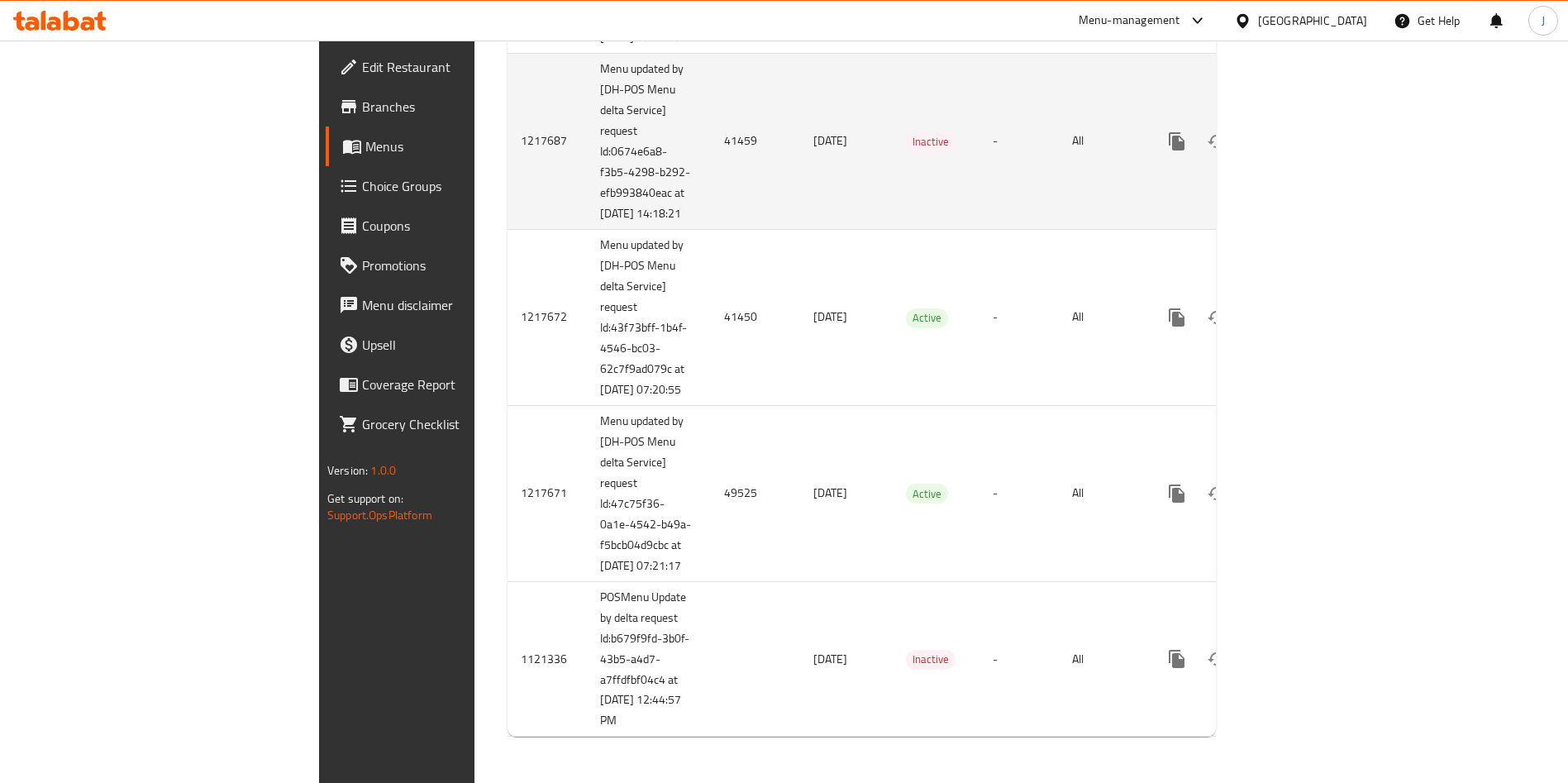
scroll to position [1199, 0]
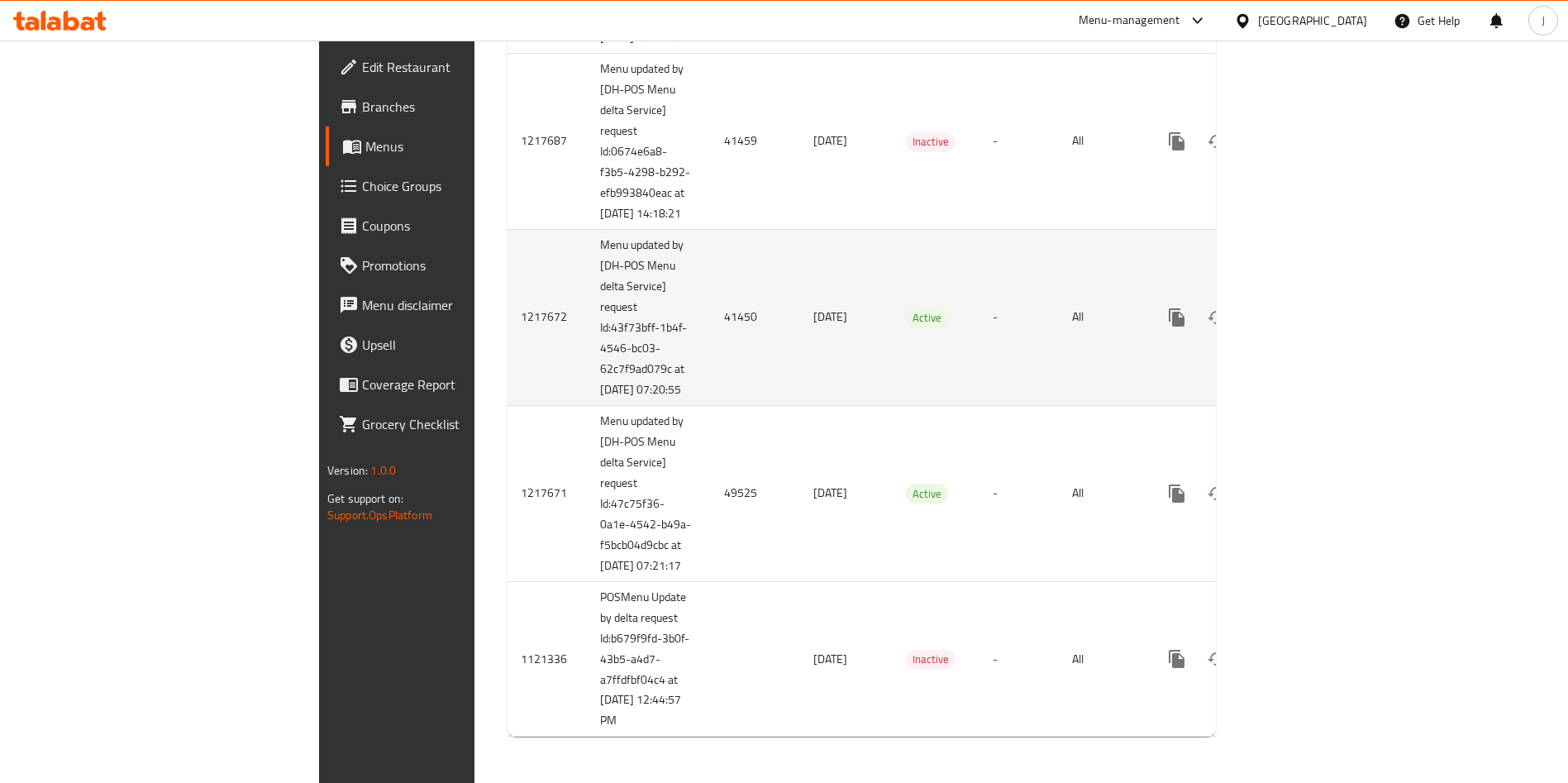
click at [711, 371] on td "41450" at bounding box center [755, 317] width 89 height 176
copy td "41450"
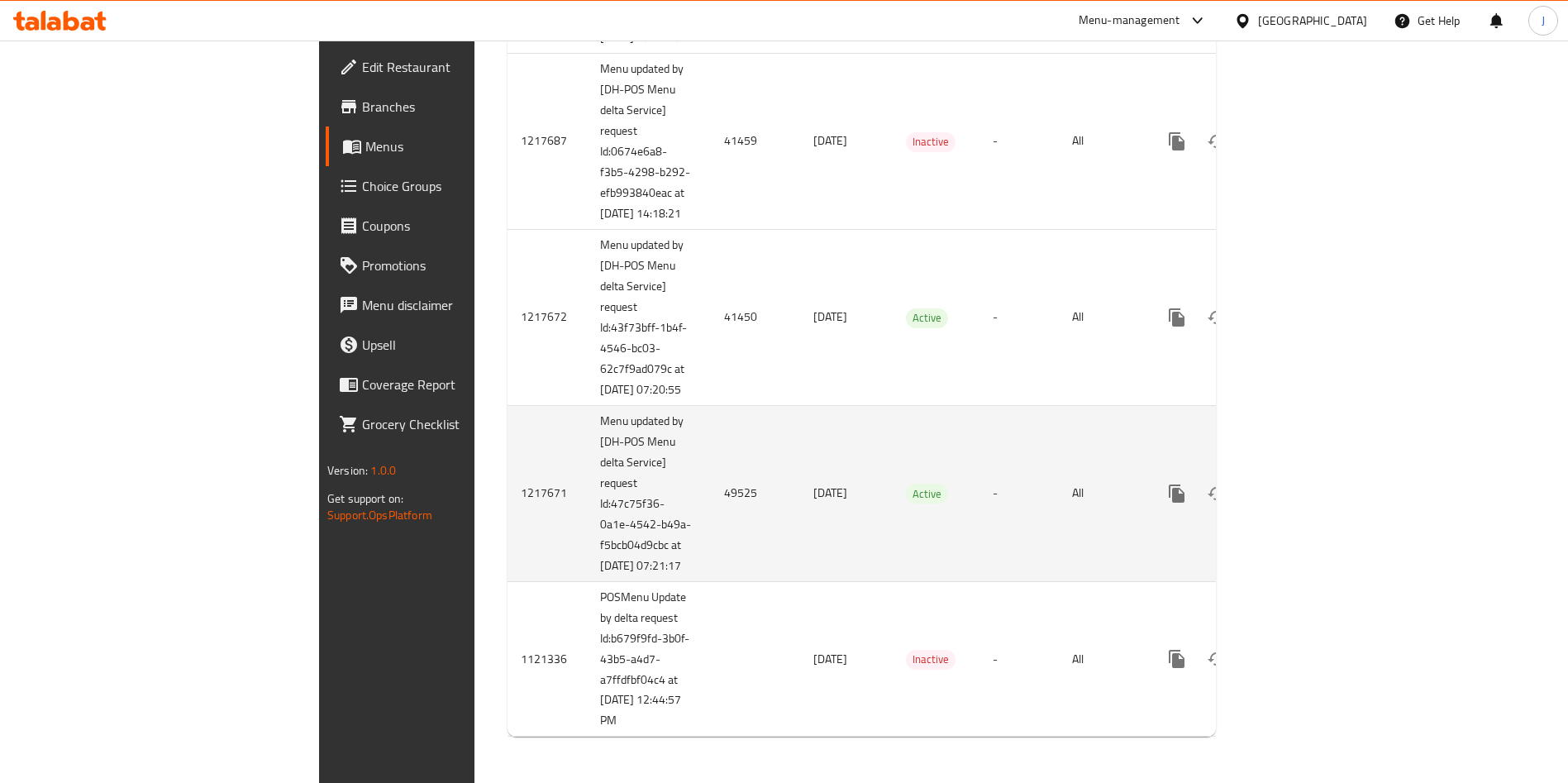
click at [711, 484] on td "49525" at bounding box center [755, 493] width 89 height 176
copy td "49525"
click at [1306, 484] on icon "enhanced table" at bounding box center [1296, 494] width 20 height 20
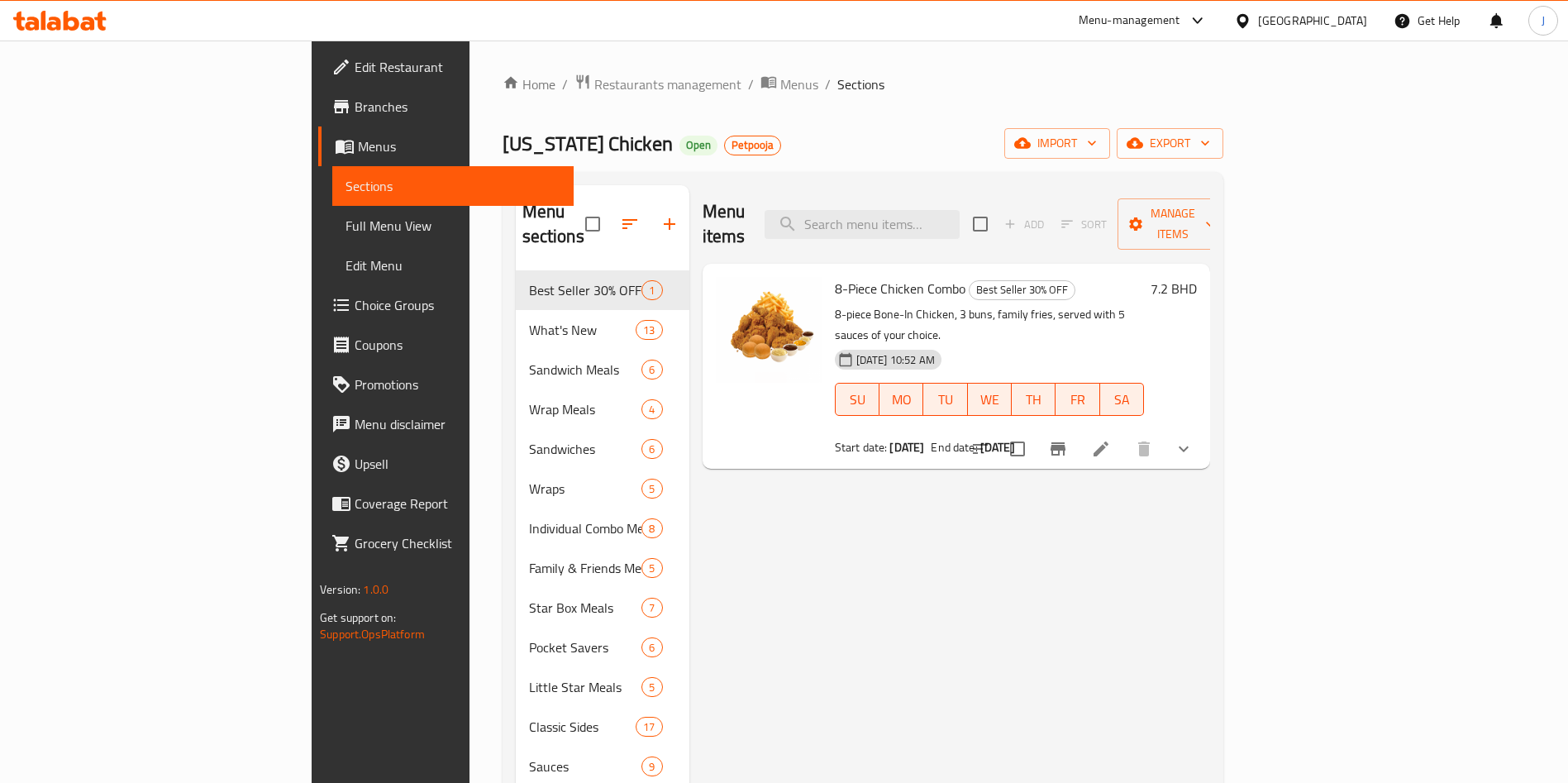
click at [1111, 439] on icon at bounding box center [1101, 449] width 20 height 20
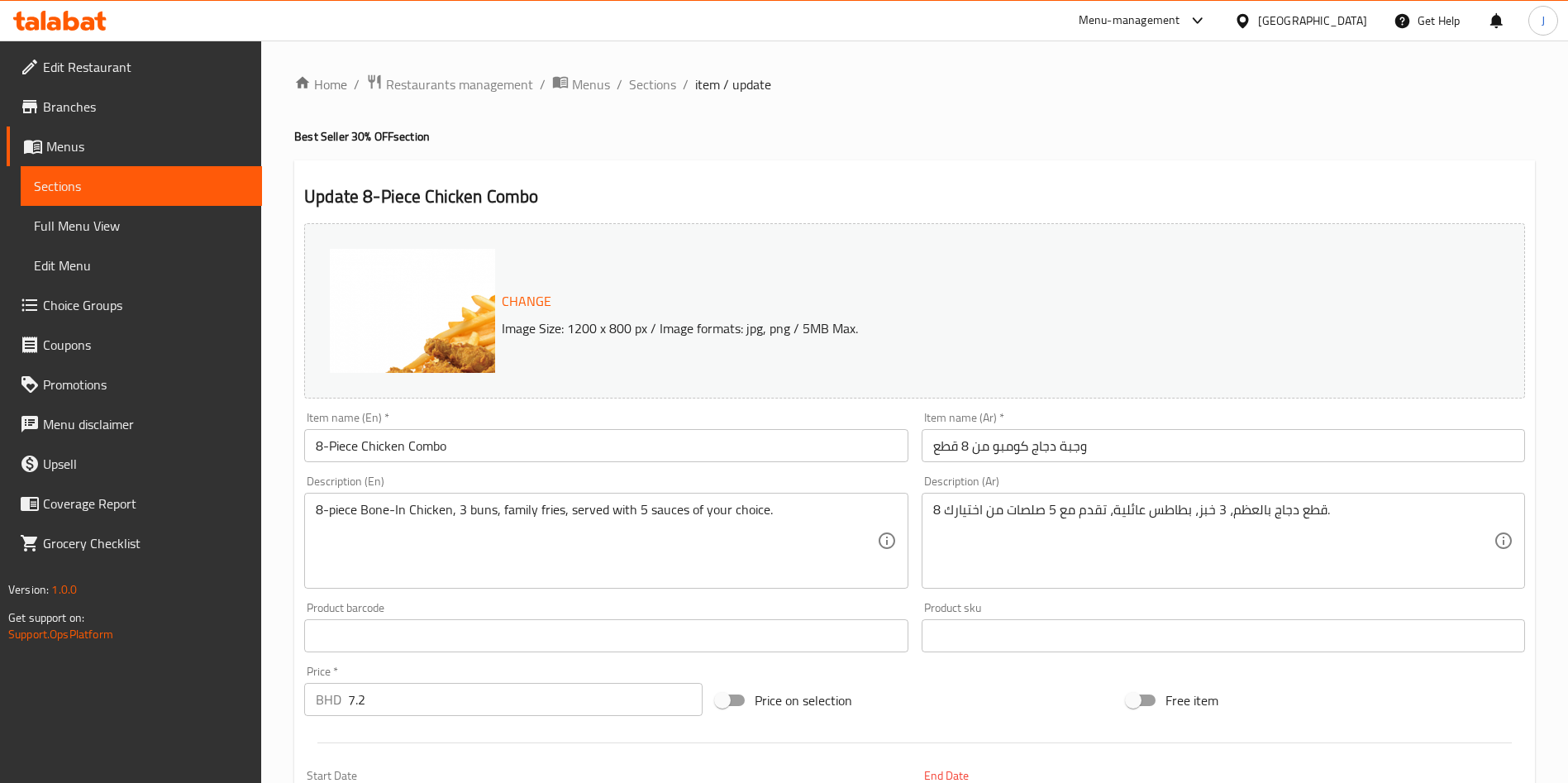
click at [128, 121] on link "Branches" at bounding box center [134, 106] width 255 height 40
